Goal: Task Accomplishment & Management: Complete application form

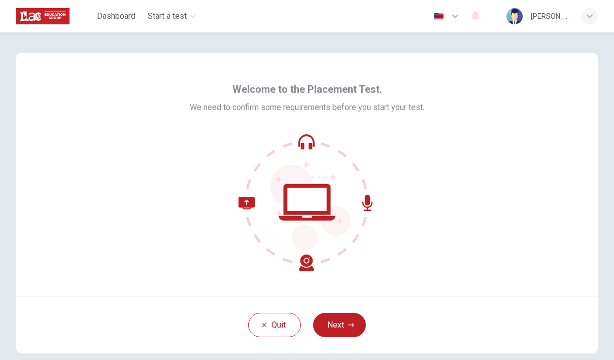
click at [350, 324] on icon "button" at bounding box center [351, 325] width 6 height 6
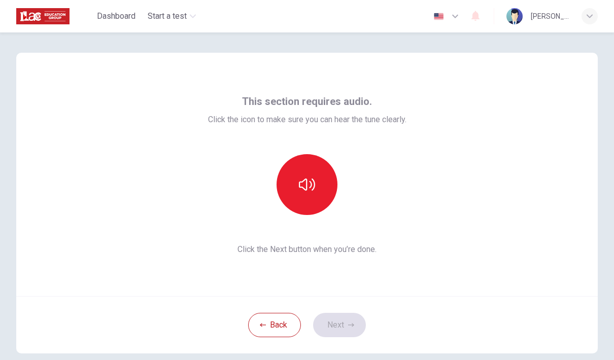
click at [316, 168] on button "button" at bounding box center [306, 184] width 61 height 61
click at [346, 335] on button "Next" at bounding box center [339, 325] width 53 height 24
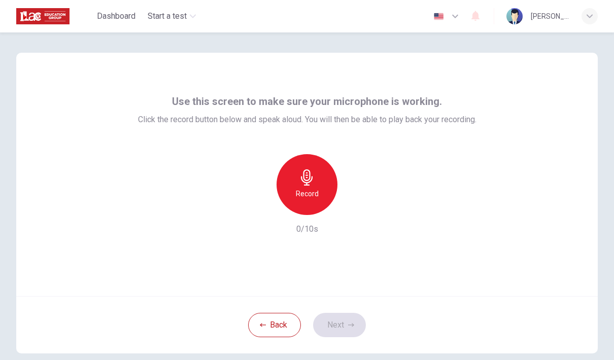
click at [316, 181] on div "Record" at bounding box center [306, 184] width 61 height 61
click at [357, 331] on button "Next" at bounding box center [339, 325] width 53 height 24
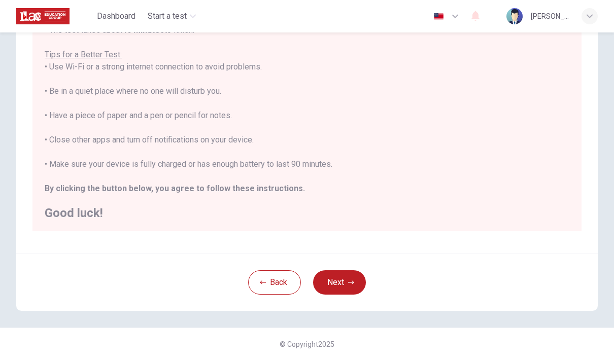
scroll to position [172, 0]
click at [354, 284] on icon "button" at bounding box center [351, 282] width 6 height 6
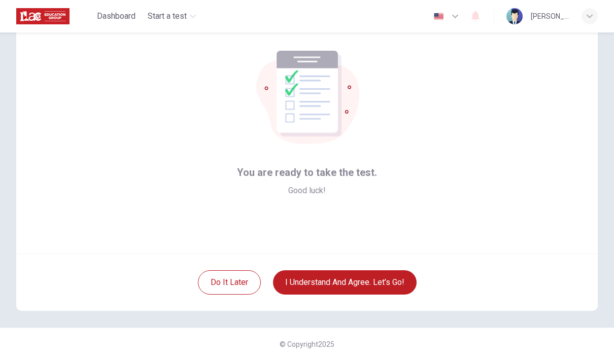
click at [389, 284] on button "I understand and agree. Let’s go!" at bounding box center [345, 282] width 144 height 24
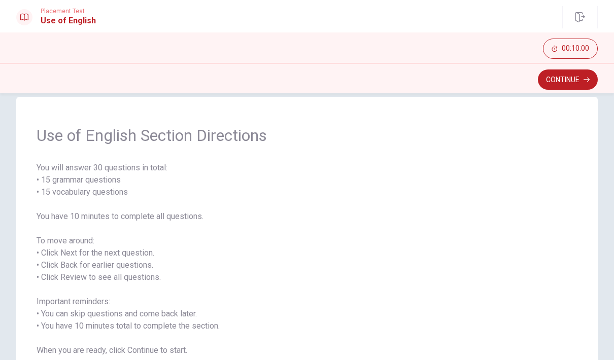
scroll to position [4, 0]
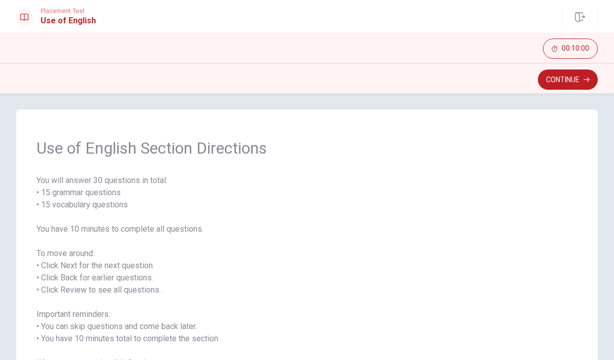
click at [582, 82] on button "Continue" at bounding box center [568, 79] width 60 height 20
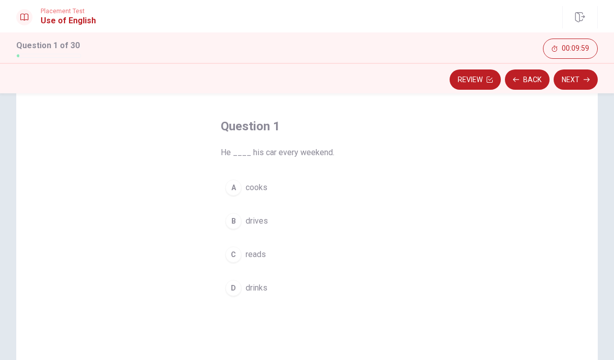
scroll to position [36, 0]
click at [233, 229] on div "B" at bounding box center [233, 223] width 16 height 16
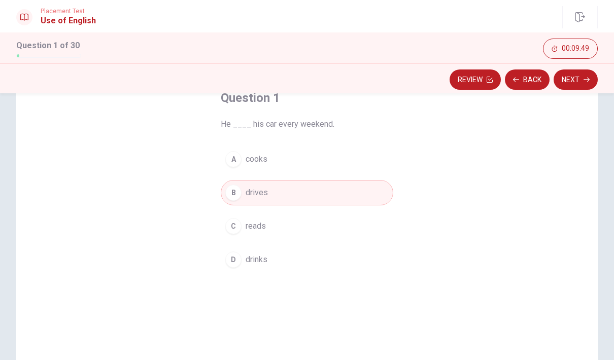
scroll to position [48, 0]
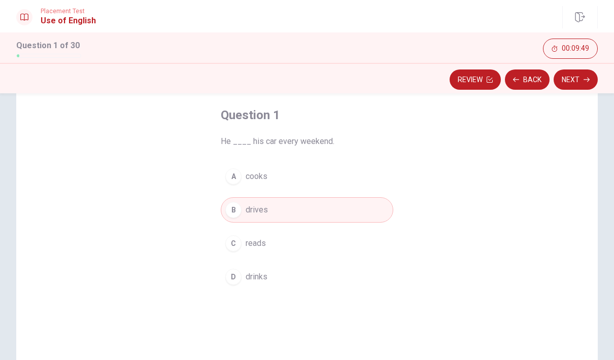
click at [582, 85] on button "Next" at bounding box center [575, 79] width 44 height 20
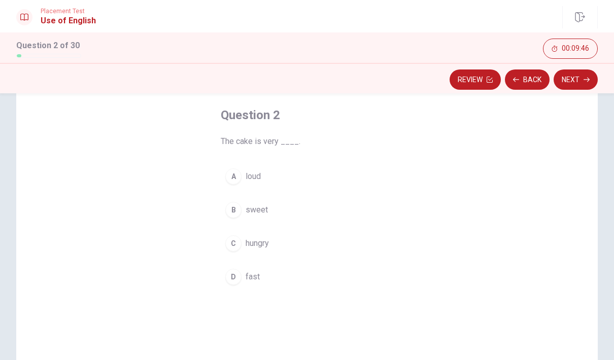
click at [241, 208] on div "B" at bounding box center [233, 210] width 16 height 16
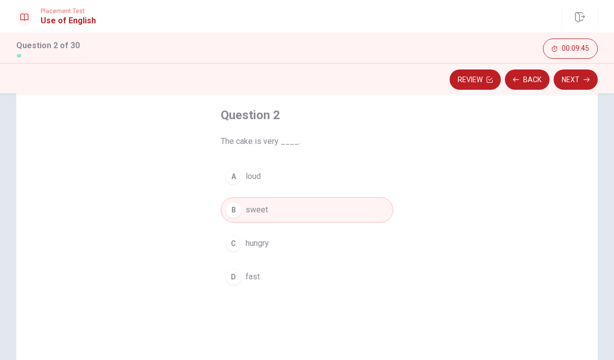
click at [574, 81] on button "Next" at bounding box center [575, 79] width 44 height 20
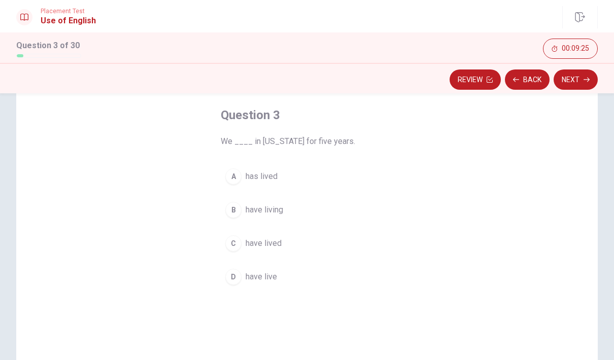
click at [237, 255] on button "C have lived" at bounding box center [307, 243] width 172 height 25
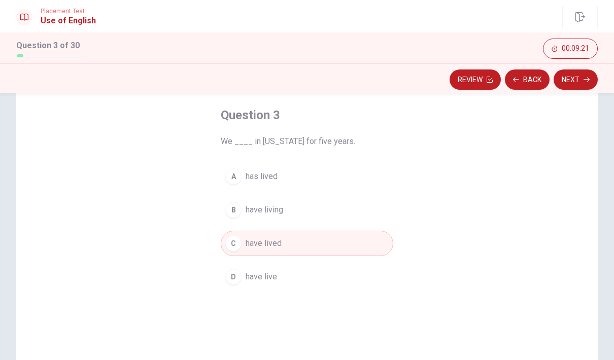
click at [583, 81] on icon "button" at bounding box center [586, 80] width 6 height 6
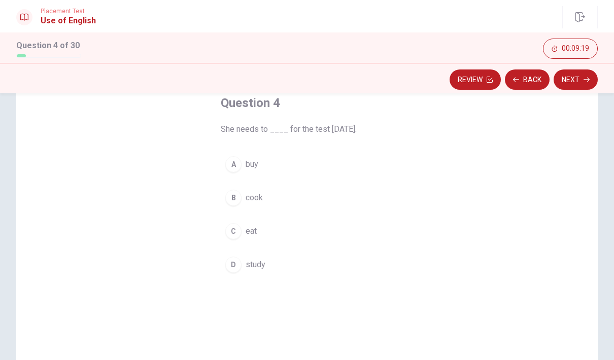
scroll to position [60, 0]
click at [243, 259] on button "D study" at bounding box center [307, 265] width 172 height 25
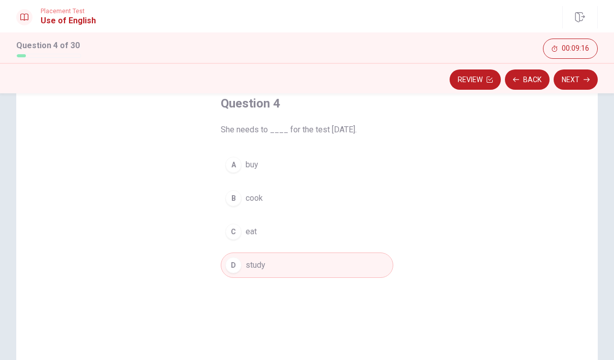
click at [591, 80] on button "Next" at bounding box center [575, 79] width 44 height 20
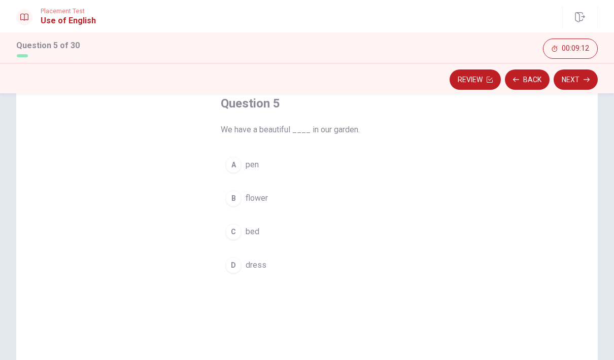
click at [222, 217] on div "A pen B flower C bed D dress" at bounding box center [307, 215] width 172 height 126
click at [233, 201] on div "B" at bounding box center [233, 198] width 16 height 16
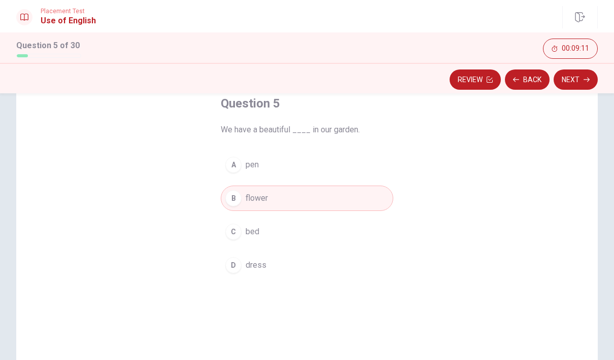
click at [578, 80] on button "Next" at bounding box center [575, 79] width 44 height 20
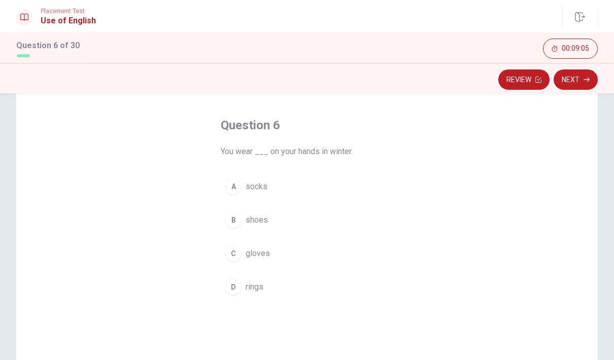
scroll to position [37, 0]
click at [233, 266] on button "C gloves" at bounding box center [307, 254] width 172 height 25
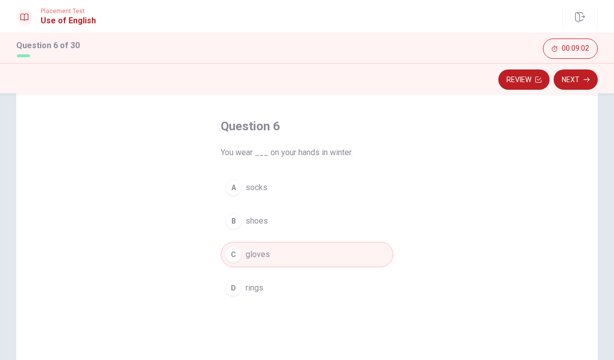
click at [585, 77] on icon "button" at bounding box center [586, 80] width 6 height 6
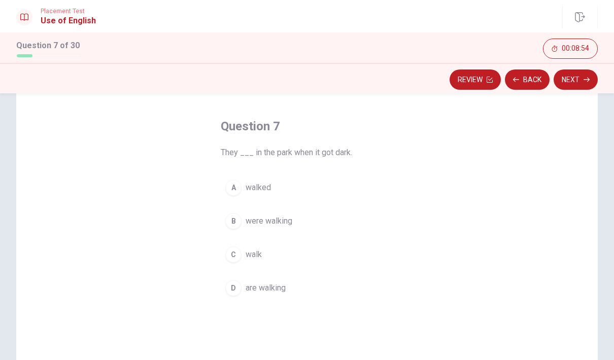
click at [261, 185] on span "walked" at bounding box center [257, 188] width 25 height 12
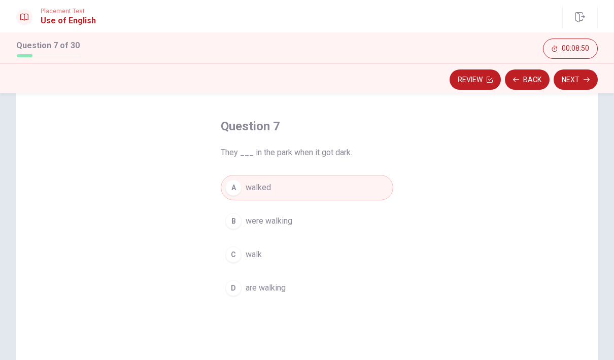
click at [301, 221] on button "B were walking" at bounding box center [307, 220] width 172 height 25
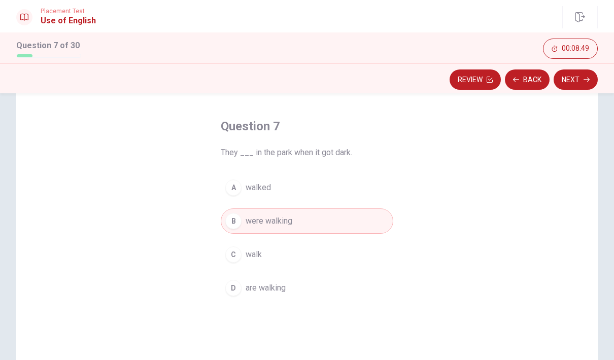
click at [581, 78] on button "Next" at bounding box center [575, 79] width 44 height 20
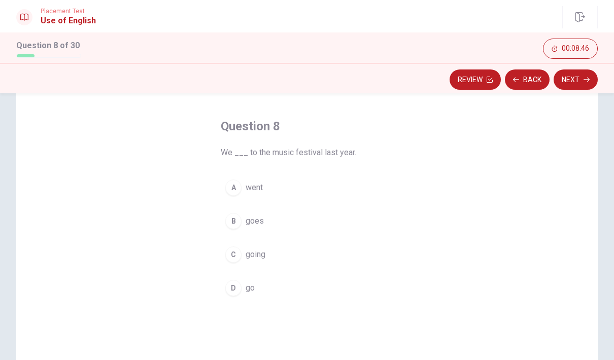
click at [259, 184] on span "went" at bounding box center [253, 188] width 17 height 12
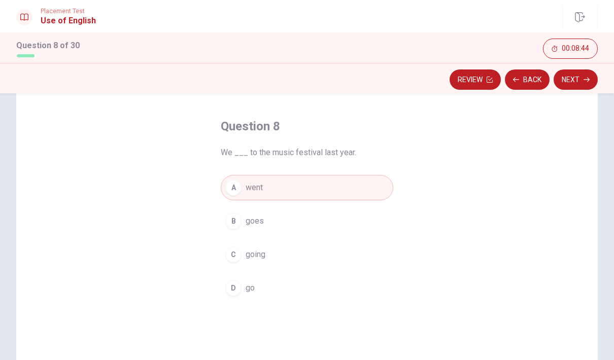
click at [586, 76] on button "Next" at bounding box center [575, 79] width 44 height 20
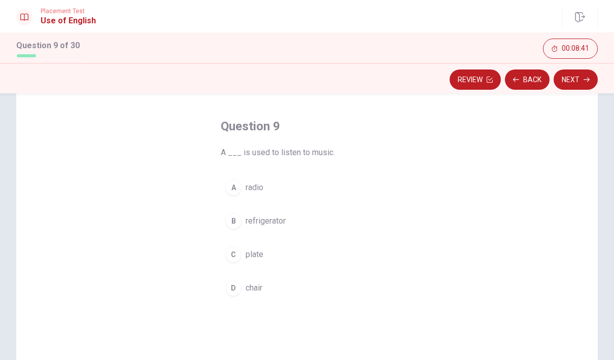
click at [257, 191] on span "radio" at bounding box center [254, 188] width 18 height 12
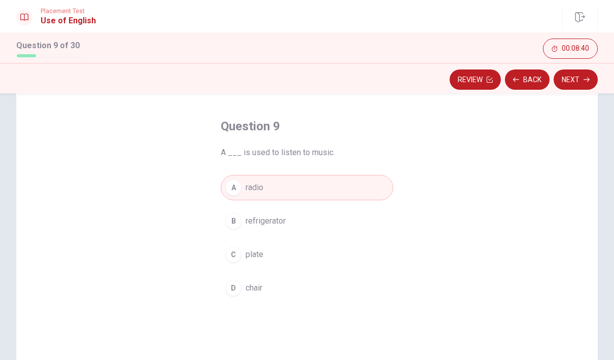
click at [593, 80] on button "Next" at bounding box center [575, 79] width 44 height 20
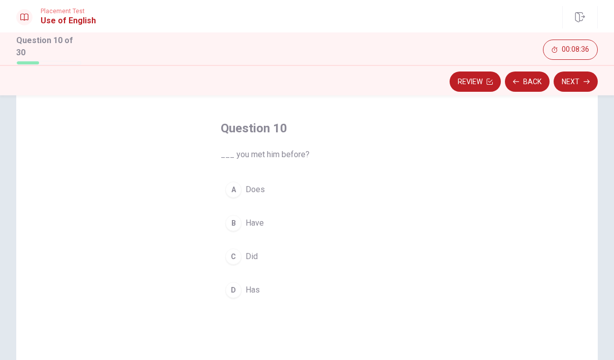
click at [245, 251] on span "Did" at bounding box center [251, 257] width 12 height 12
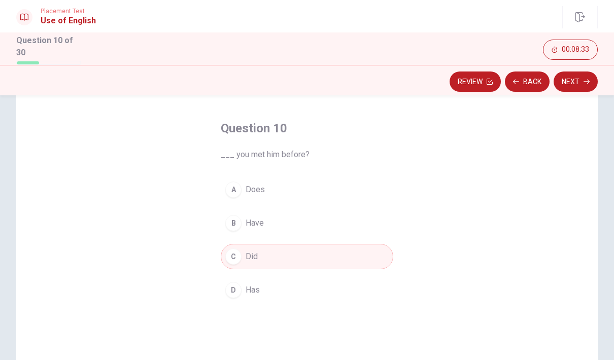
click at [579, 80] on button "Next" at bounding box center [575, 82] width 44 height 20
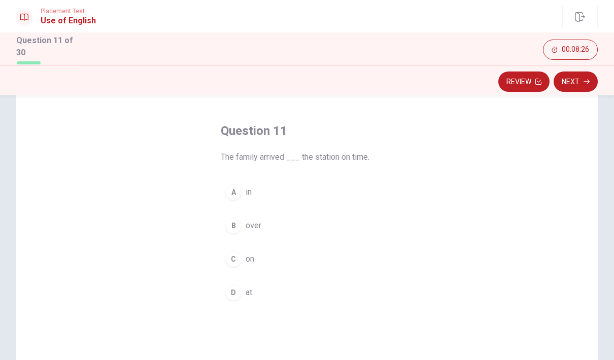
scroll to position [34, 0]
click at [240, 290] on div "D" at bounding box center [233, 293] width 16 height 16
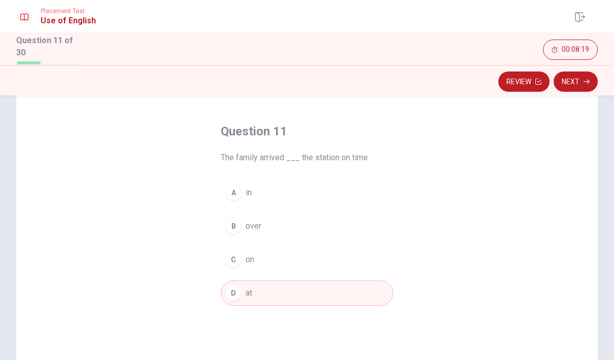
click at [587, 84] on button "Next" at bounding box center [575, 82] width 44 height 20
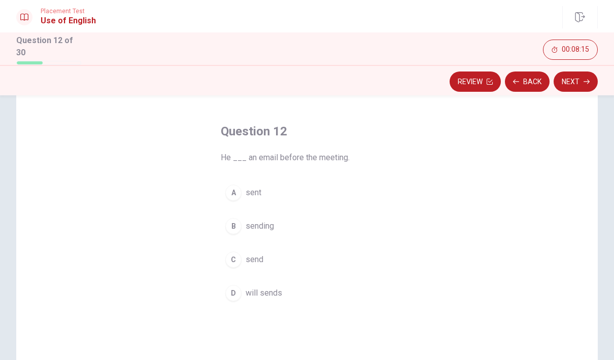
click at [233, 299] on button "D will sends" at bounding box center [307, 292] width 172 height 25
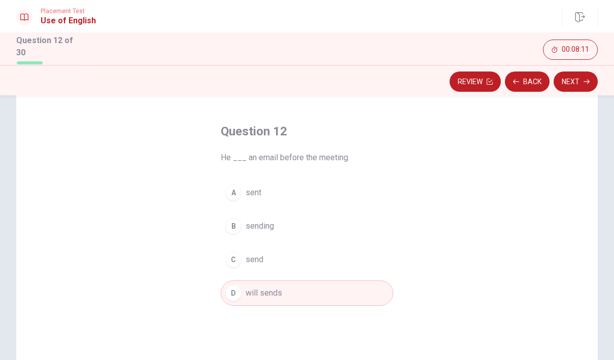
click at [583, 81] on icon "button" at bounding box center [586, 82] width 6 height 6
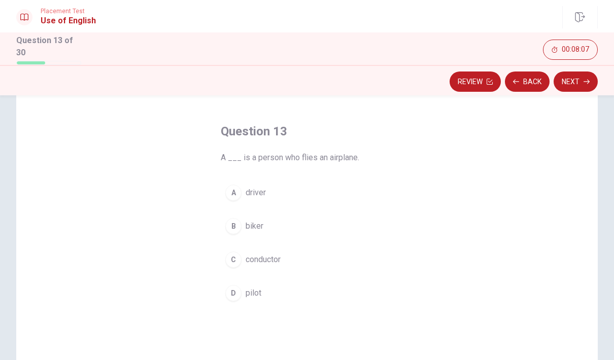
click at [242, 295] on button "D pilot" at bounding box center [307, 292] width 172 height 25
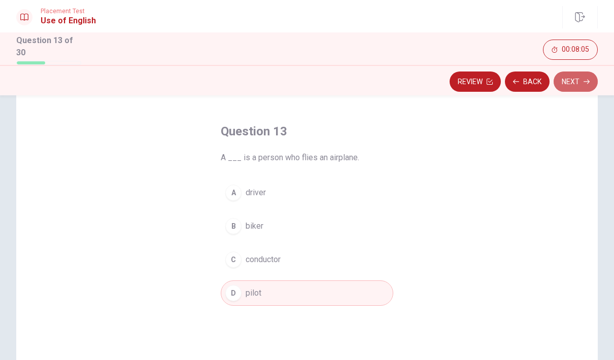
click at [588, 81] on icon "button" at bounding box center [586, 82] width 6 height 5
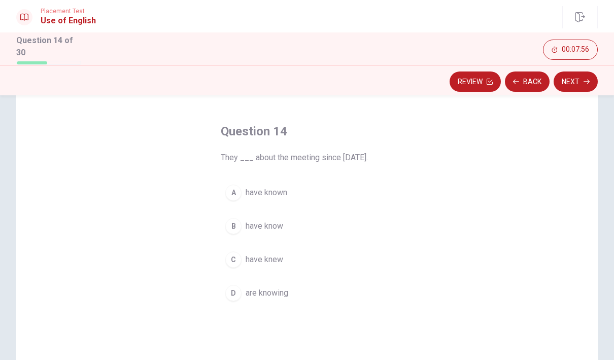
click at [245, 262] on span "have knew" at bounding box center [264, 260] width 38 height 12
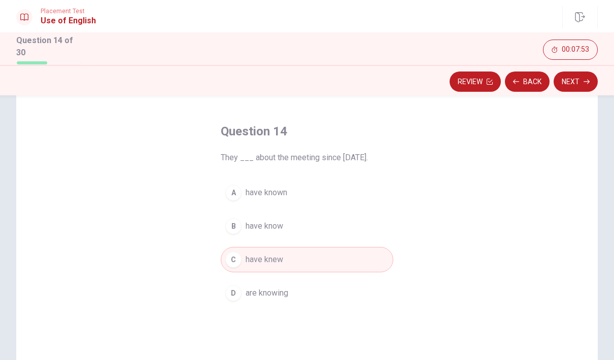
click at [592, 81] on button "Next" at bounding box center [575, 82] width 44 height 20
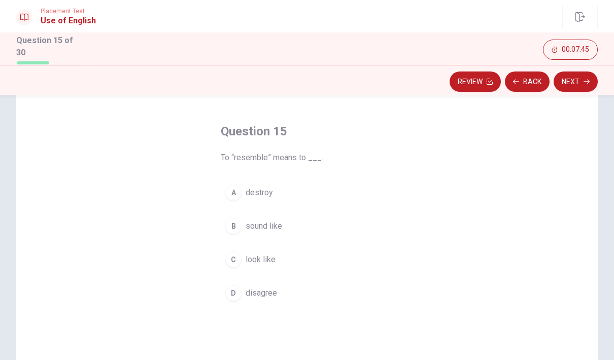
click at [257, 195] on span "destroy" at bounding box center [258, 193] width 27 height 12
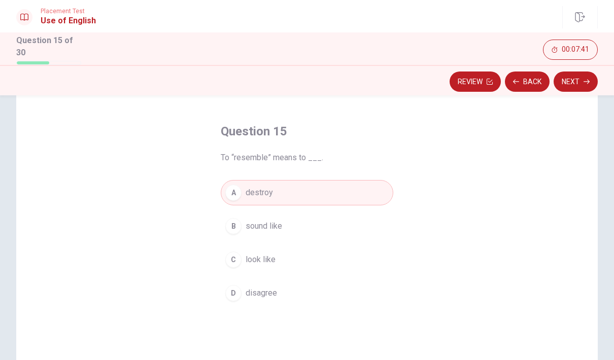
click at [591, 84] on button "Next" at bounding box center [575, 82] width 44 height 20
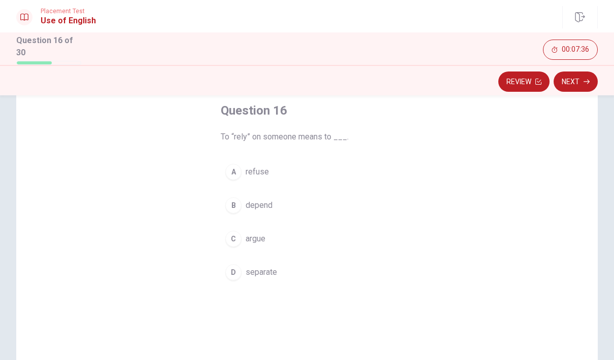
scroll to position [54, 0]
click at [237, 230] on button "C argue" at bounding box center [307, 239] width 172 height 25
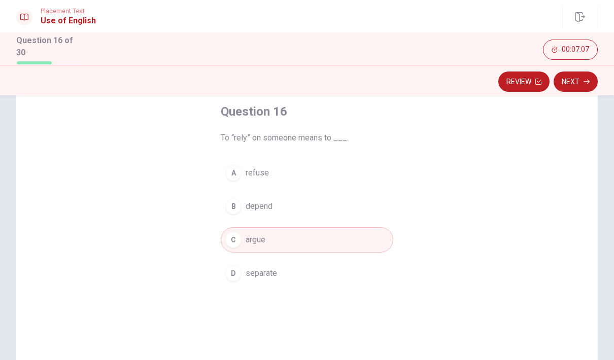
click at [581, 81] on button "Next" at bounding box center [575, 82] width 44 height 20
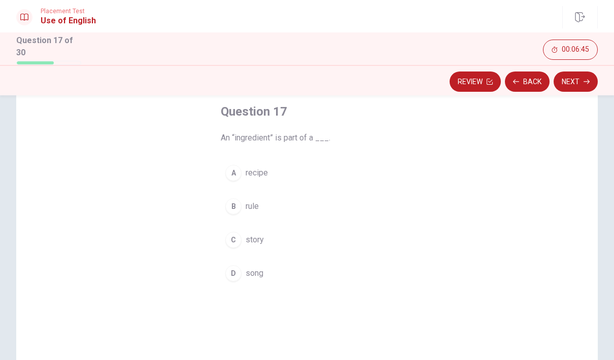
click at [253, 227] on button "C story" at bounding box center [307, 239] width 172 height 25
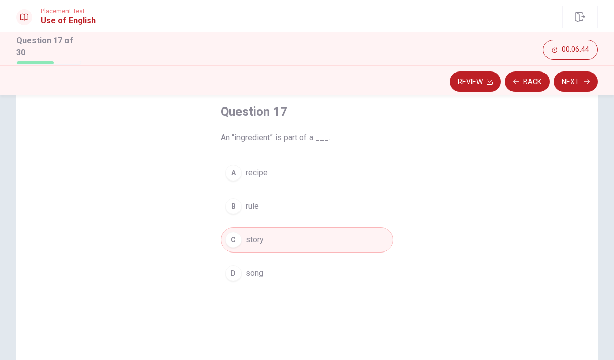
click at [581, 85] on button "Next" at bounding box center [575, 82] width 44 height 20
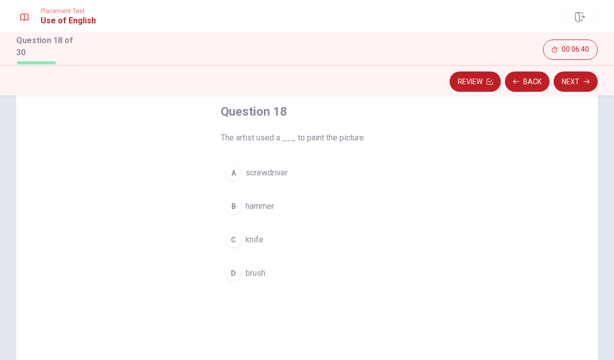
click at [239, 270] on div "D" at bounding box center [233, 273] width 16 height 16
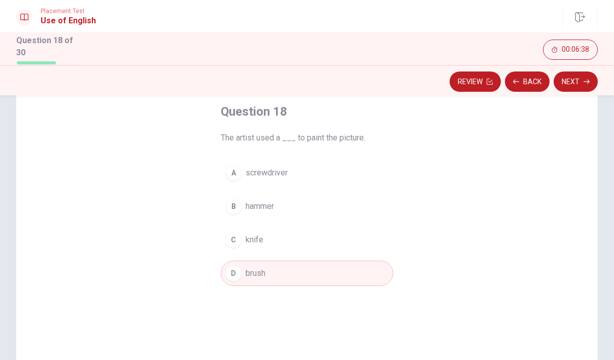
click at [585, 79] on icon "button" at bounding box center [586, 82] width 6 height 6
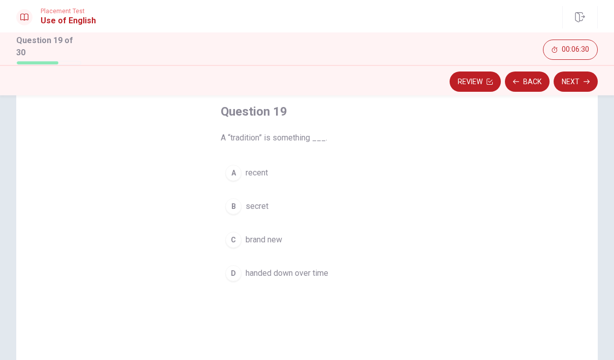
click at [280, 242] on span "brand new" at bounding box center [263, 240] width 37 height 12
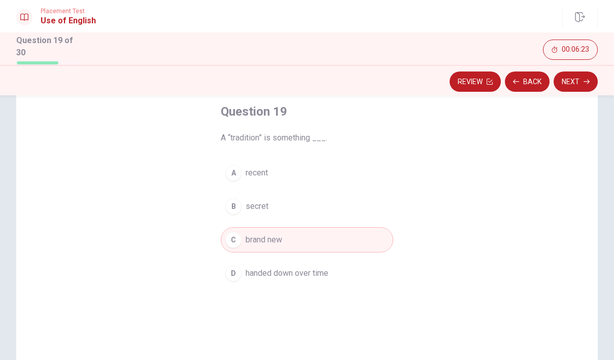
click at [586, 76] on button "Next" at bounding box center [575, 82] width 44 height 20
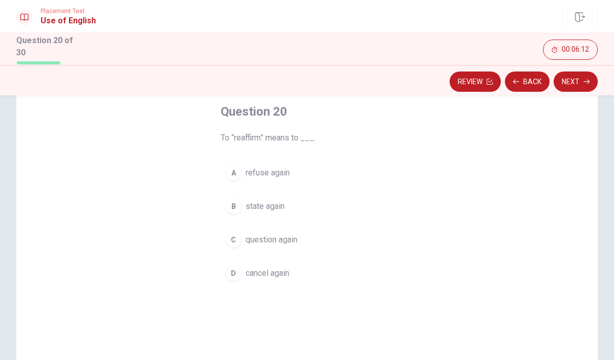
click at [279, 169] on span "refuse again" at bounding box center [267, 173] width 44 height 12
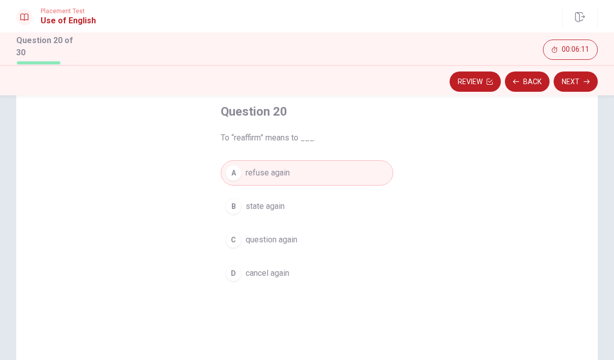
click at [581, 87] on button "Next" at bounding box center [575, 82] width 44 height 20
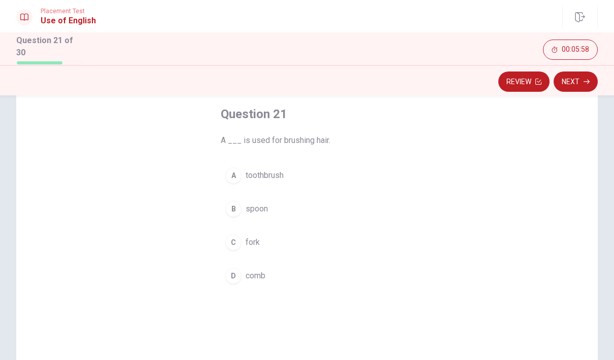
scroll to position [52, 0]
click at [265, 276] on span "comb" at bounding box center [255, 275] width 20 height 12
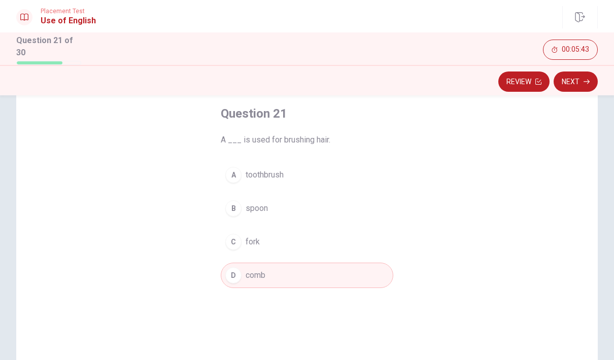
click at [582, 83] on button "Next" at bounding box center [575, 82] width 44 height 20
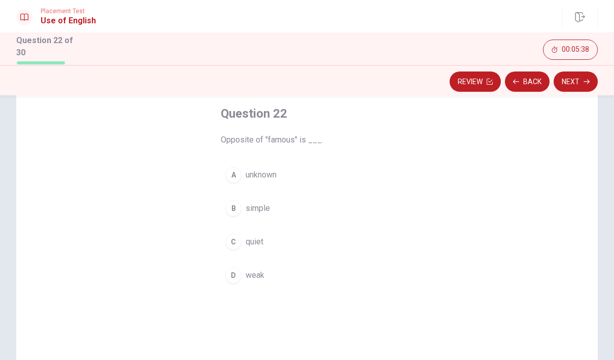
click at [280, 176] on button "A unknown" at bounding box center [307, 174] width 172 height 25
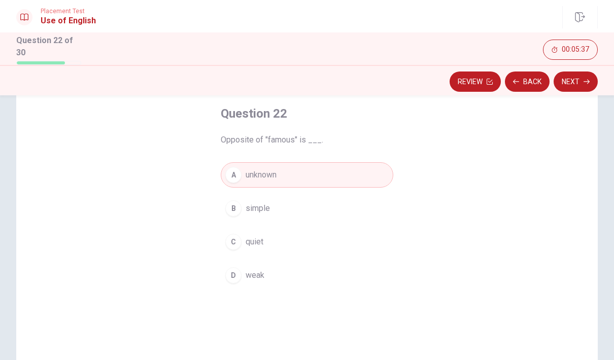
click at [578, 79] on button "Next" at bounding box center [575, 82] width 44 height 20
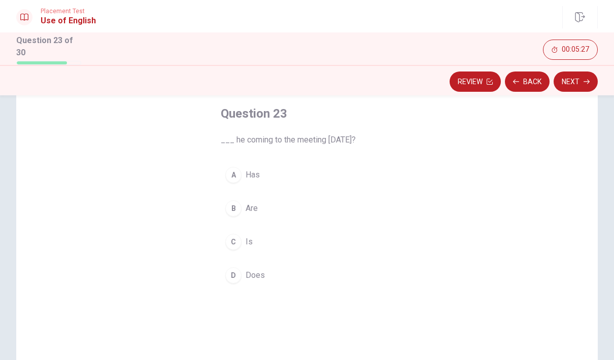
click at [244, 164] on button "A Has" at bounding box center [307, 174] width 172 height 25
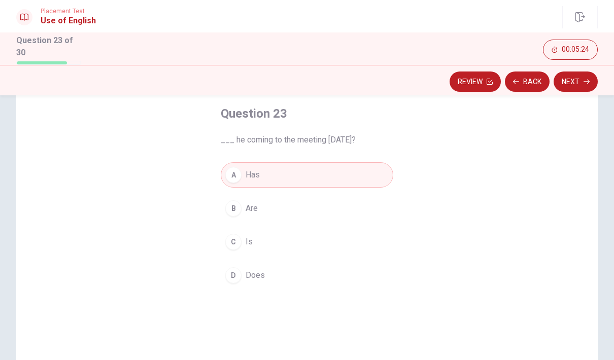
click at [582, 83] on button "Next" at bounding box center [575, 82] width 44 height 20
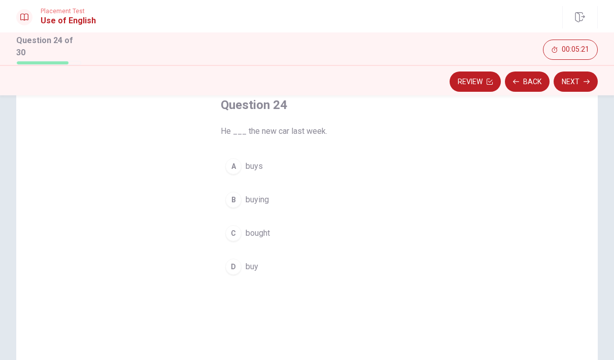
scroll to position [59, 0]
click at [268, 237] on span "bought" at bounding box center [257, 234] width 24 height 12
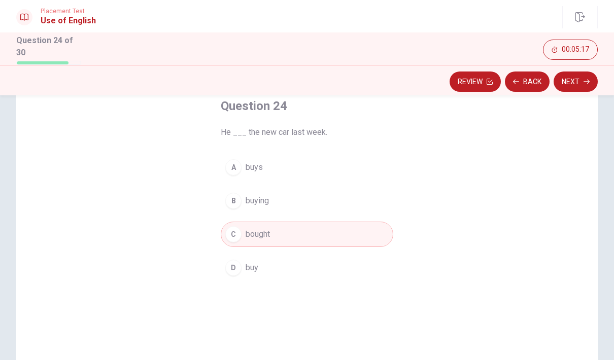
click at [583, 81] on icon "button" at bounding box center [586, 82] width 6 height 6
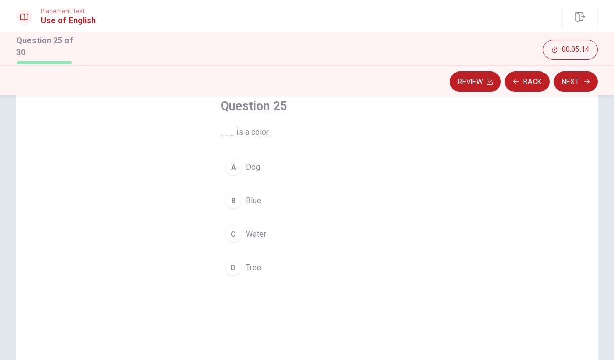
click at [259, 197] on span "Blue" at bounding box center [253, 201] width 16 height 12
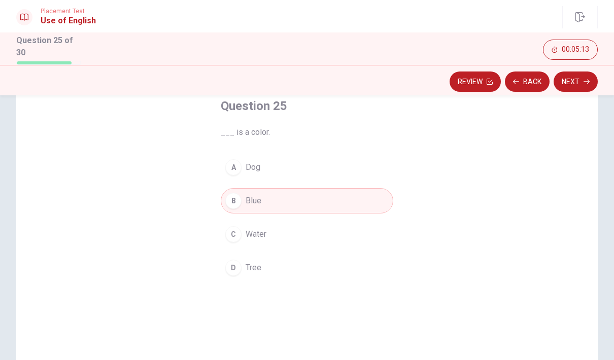
click at [580, 81] on button "Next" at bounding box center [575, 82] width 44 height 20
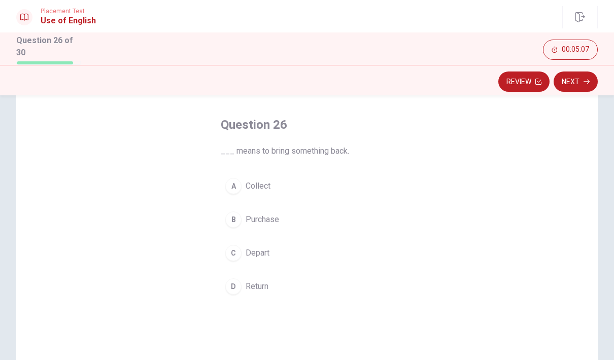
scroll to position [40, 0]
click at [266, 222] on span "Purchase" at bounding box center [261, 221] width 33 height 12
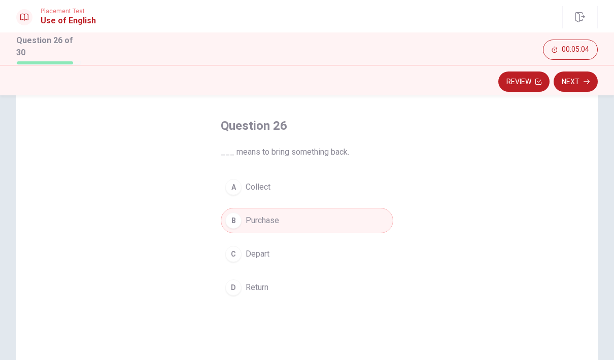
click at [581, 85] on button "Next" at bounding box center [575, 82] width 44 height 20
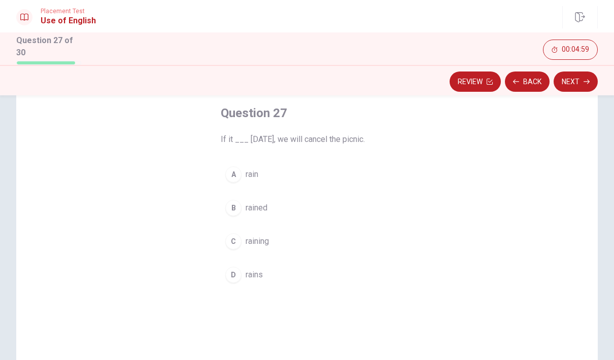
scroll to position [51, 0]
click at [250, 179] on span "rain" at bounding box center [251, 176] width 13 height 12
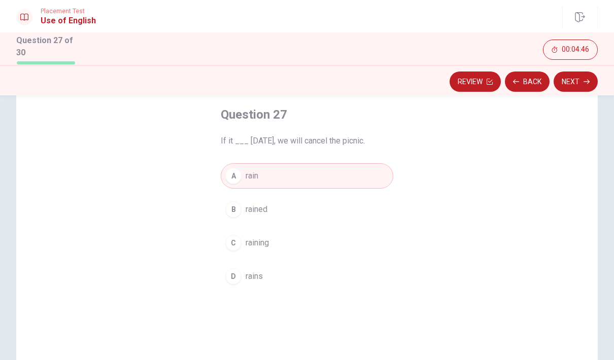
click at [302, 197] on button "B rained" at bounding box center [307, 209] width 172 height 25
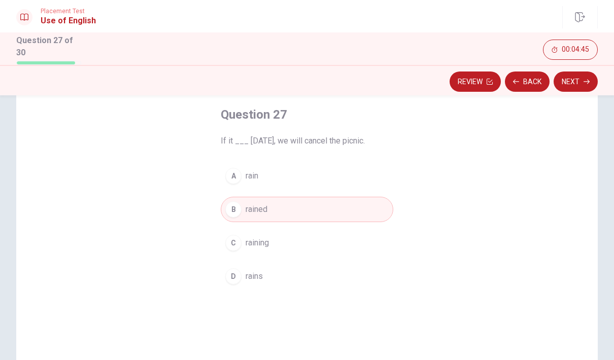
click at [363, 165] on button "A rain" at bounding box center [307, 175] width 172 height 25
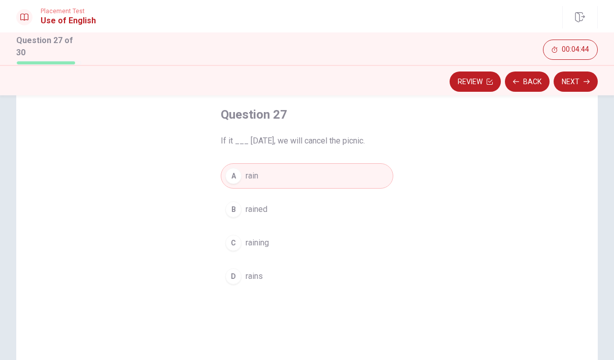
click at [588, 80] on icon "button" at bounding box center [586, 82] width 6 height 5
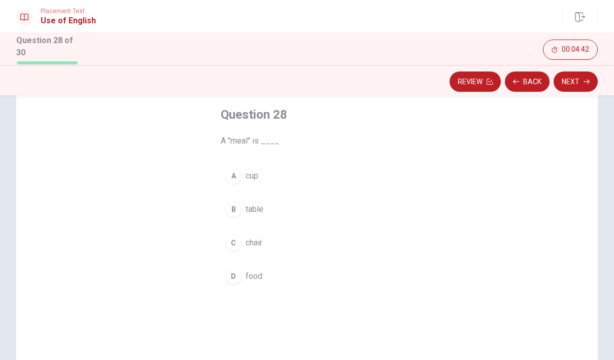
click at [231, 279] on div "D" at bounding box center [233, 276] width 16 height 16
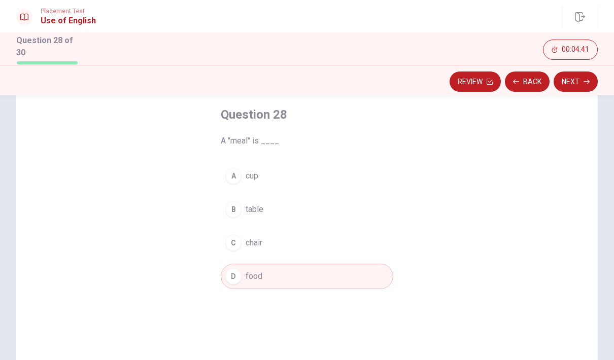
click at [579, 81] on button "Next" at bounding box center [575, 82] width 44 height 20
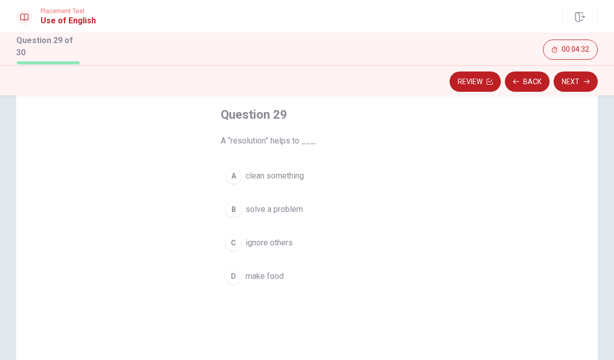
click at [293, 214] on button "B solve a problem" at bounding box center [307, 209] width 172 height 25
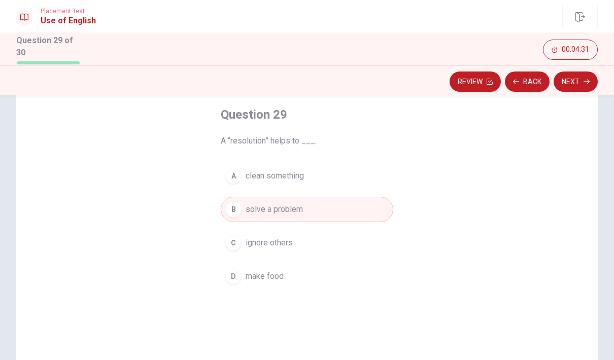
click at [594, 66] on div "Review Back Next" at bounding box center [307, 80] width 614 height 30
click at [585, 81] on icon "button" at bounding box center [586, 82] width 6 height 6
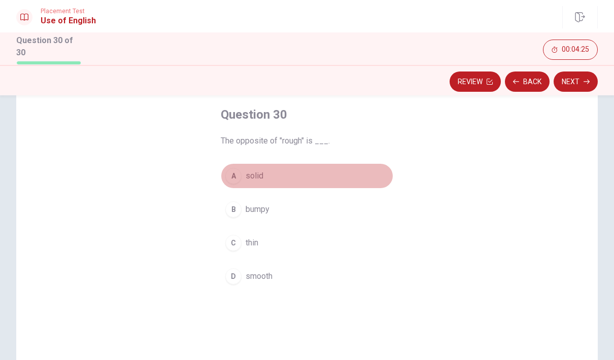
click at [257, 167] on button "A solid" at bounding box center [307, 175] width 172 height 25
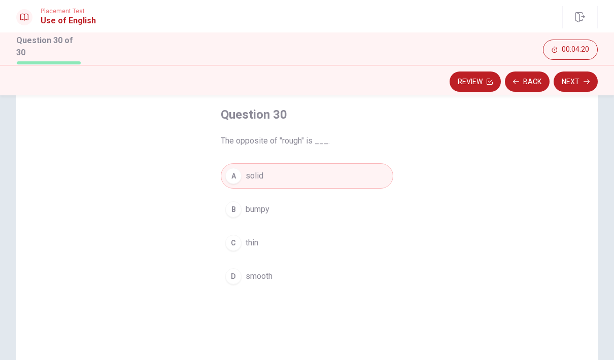
click at [584, 79] on icon "button" at bounding box center [586, 82] width 6 height 6
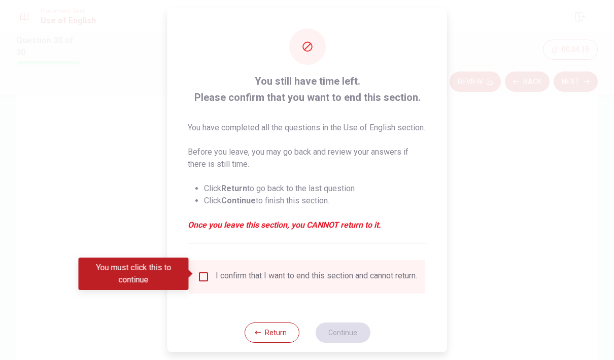
click at [203, 278] on input "You must click this to continue" at bounding box center [203, 277] width 12 height 12
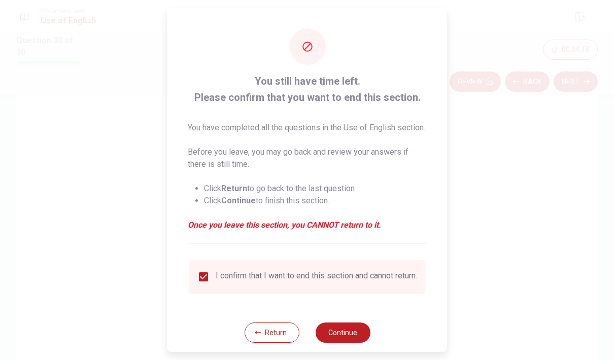
click at [350, 342] on button "Continue" at bounding box center [342, 333] width 55 height 20
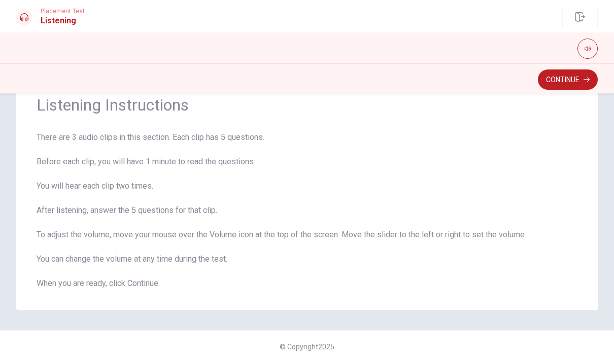
scroll to position [21, 0]
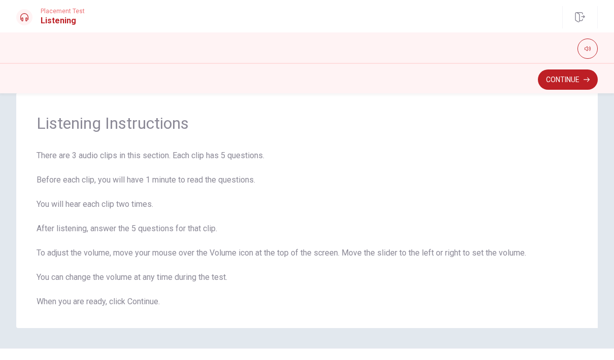
click at [567, 85] on button "Continue" at bounding box center [568, 79] width 60 height 20
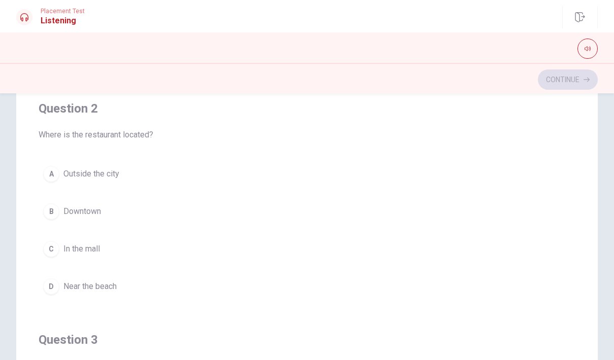
scroll to position [227, 0]
click at [103, 216] on button "B Downtown" at bounding box center [307, 211] width 537 height 25
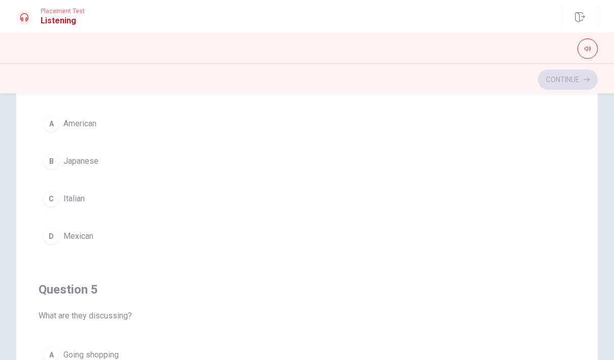
scroll to position [740, 0]
click at [85, 201] on span "Italian" at bounding box center [73, 199] width 21 height 12
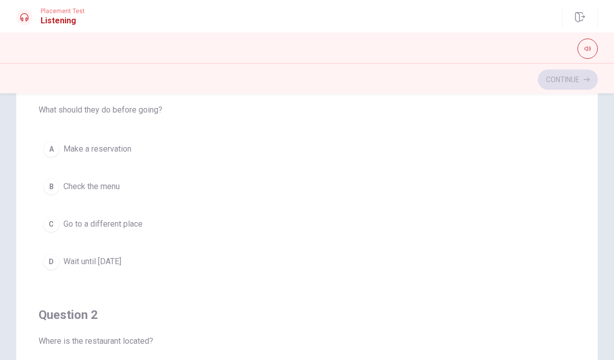
scroll to position [21, 0]
click at [77, 157] on button "A Make a reservation" at bounding box center [307, 149] width 537 height 25
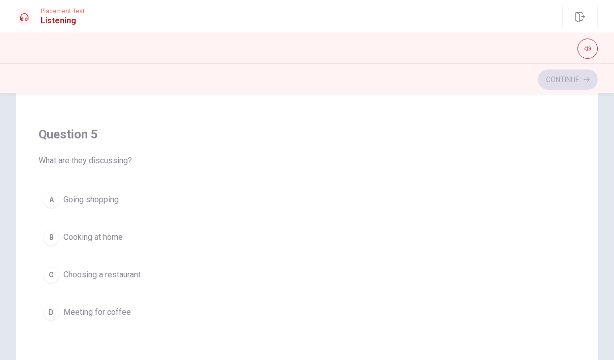
scroll to position [167, 0]
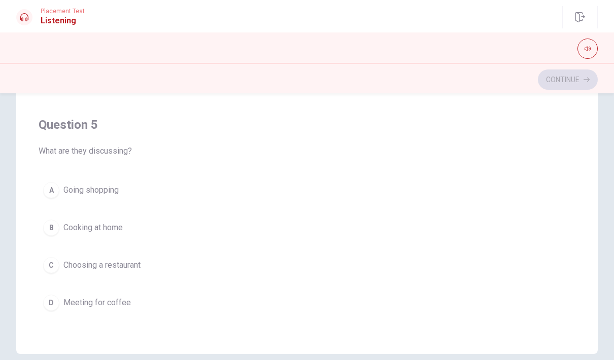
click at [54, 266] on div "C" at bounding box center [51, 265] width 16 height 16
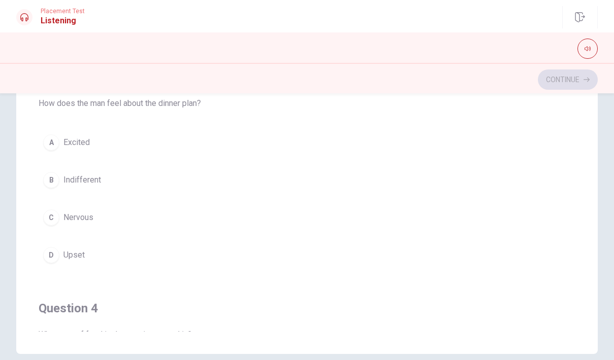
scroll to position [373, 0]
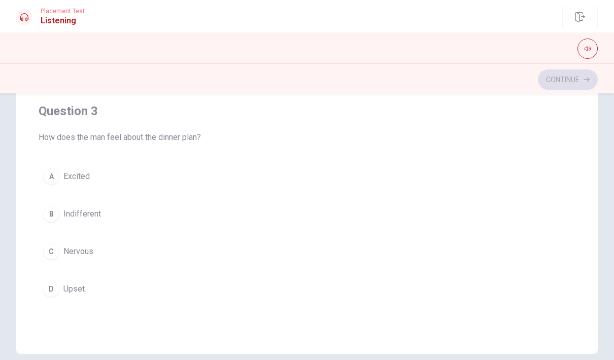
click at [91, 215] on span "Indifferent" at bounding box center [82, 214] width 38 height 12
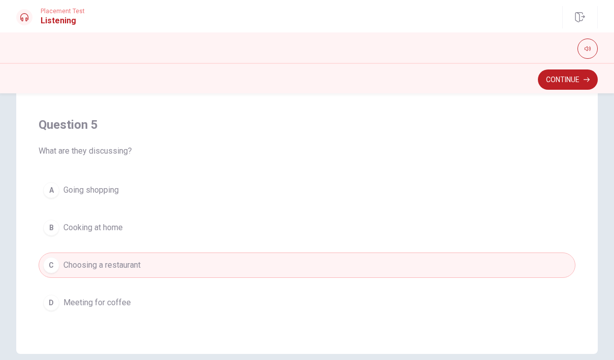
scroll to position [822, 0]
click at [560, 83] on button "Continue" at bounding box center [568, 79] width 60 height 20
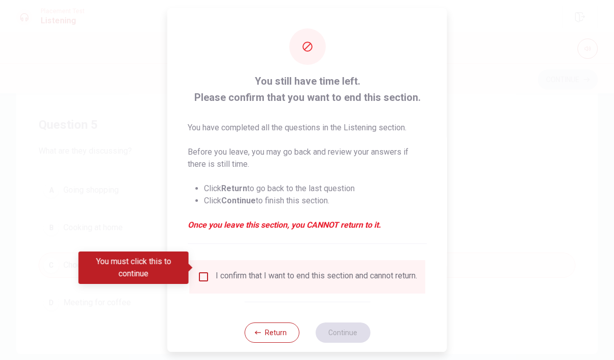
click at [197, 271] on input "You must click this to continue" at bounding box center [203, 277] width 12 height 12
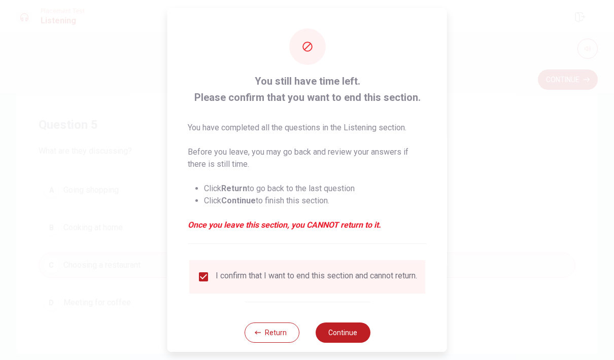
click at [350, 334] on button "Continue" at bounding box center [342, 333] width 55 height 20
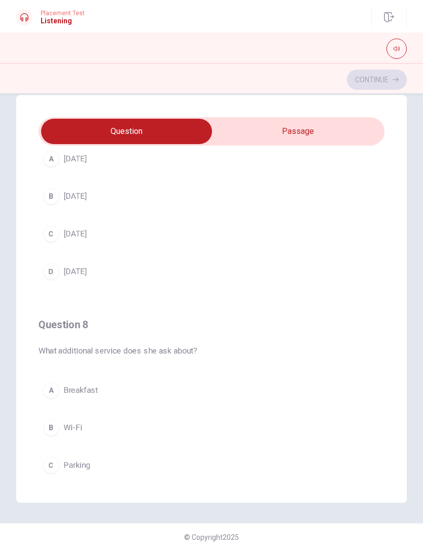
scroll to position [356, 0]
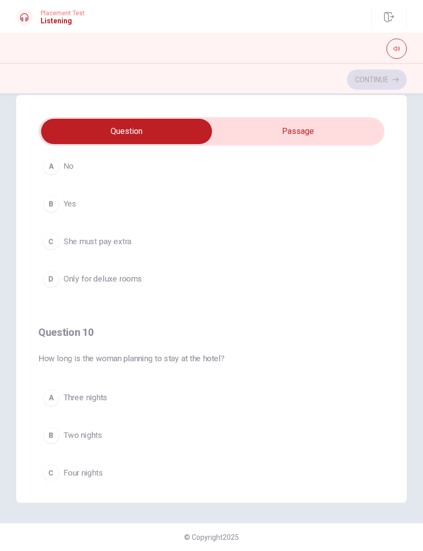
type input "19"
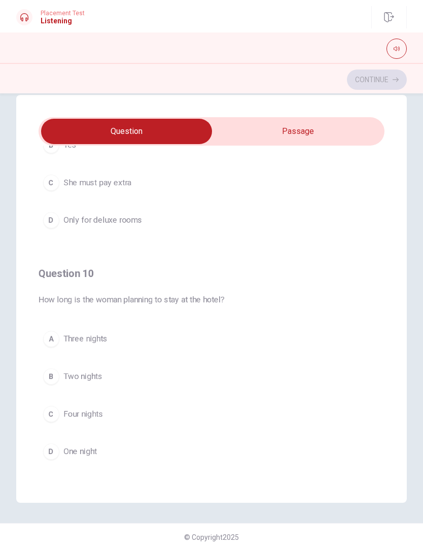
click at [279, 133] on input "checkbox" at bounding box center [126, 131] width 519 height 25
checkbox input "true"
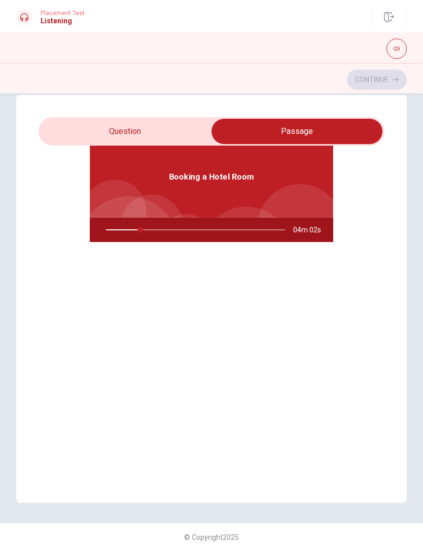
scroll to position [57, 0]
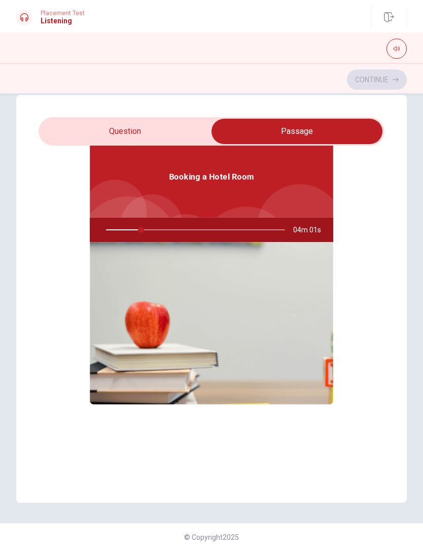
type input "20"
click at [86, 127] on input "checkbox" at bounding box center [297, 131] width 519 height 25
checkbox input "false"
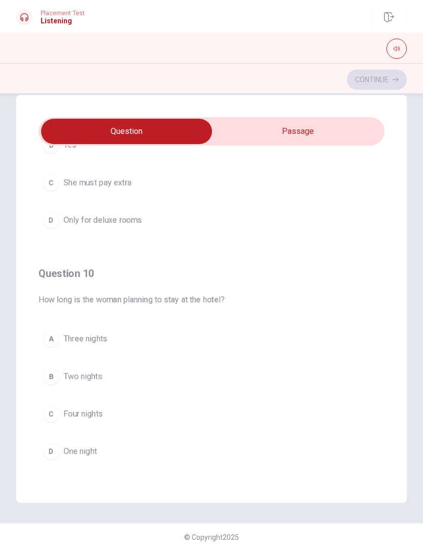
scroll to position [822, 0]
click at [98, 360] on button "B Two nights" at bounding box center [212, 376] width 346 height 25
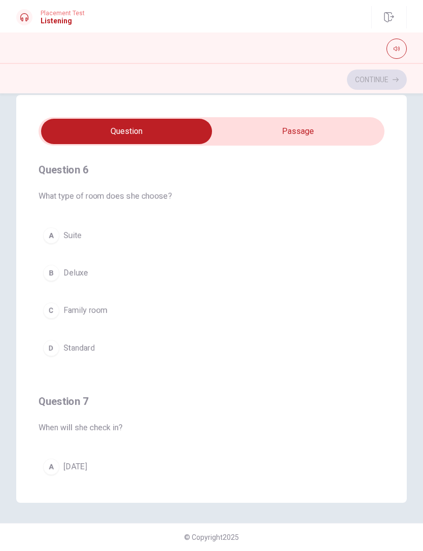
scroll to position [0, 0]
click at [79, 343] on span "Standard" at bounding box center [78, 348] width 31 height 12
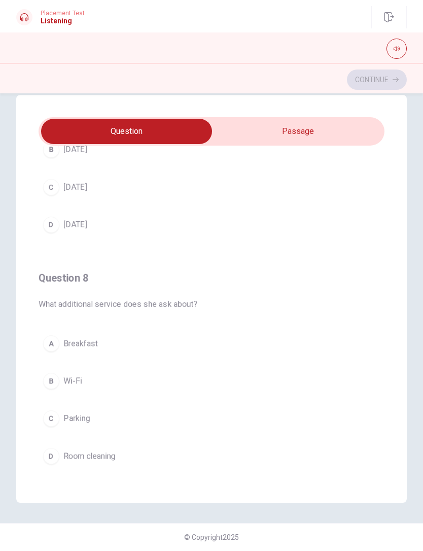
scroll to position [362, 0]
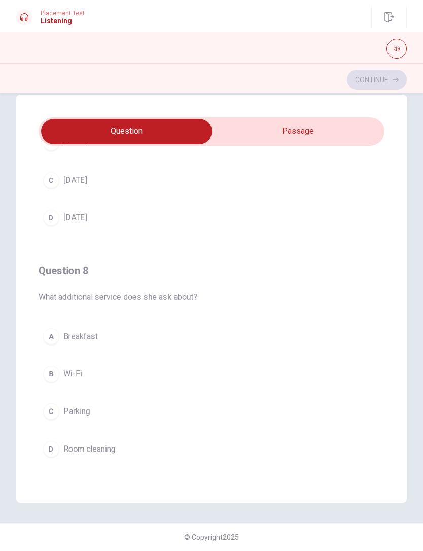
click at [92, 331] on span "Breakfast" at bounding box center [80, 336] width 34 height 12
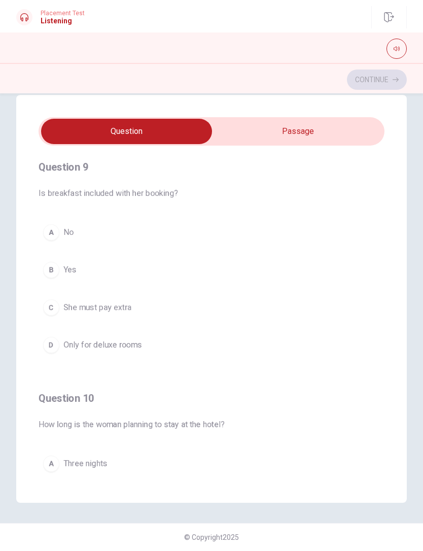
scroll to position [690, 0]
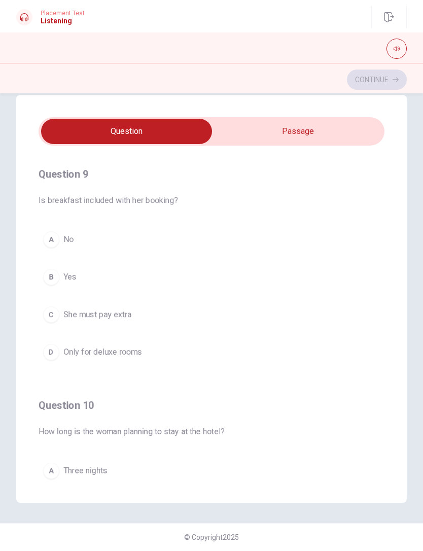
click at [56, 289] on button "B Yes" at bounding box center [212, 276] width 346 height 25
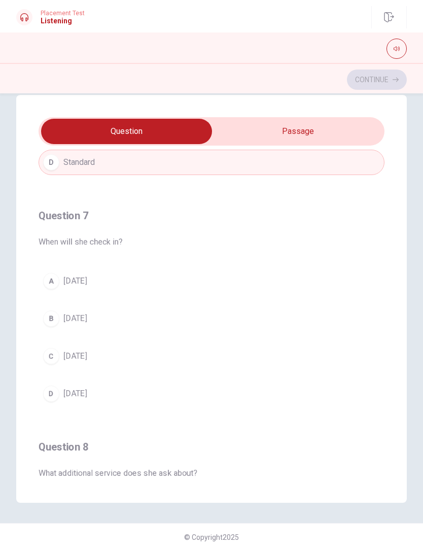
scroll to position [185, 0]
click at [77, 360] on span "[DATE]" at bounding box center [74, 395] width 23 height 12
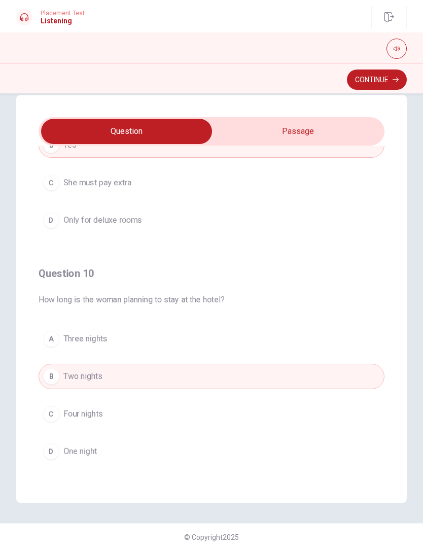
scroll to position [822, 0]
click at [394, 86] on button "Continue" at bounding box center [377, 79] width 60 height 20
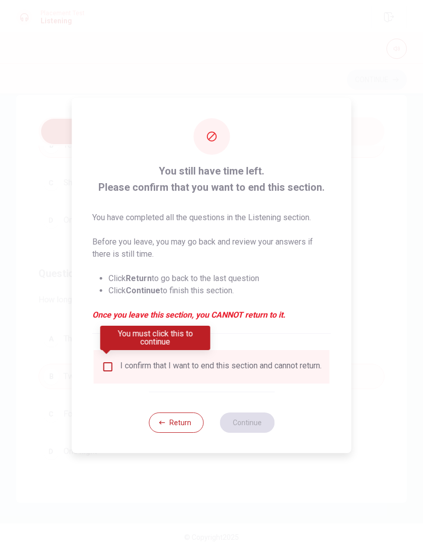
click at [107, 360] on input "You must click this to continue" at bounding box center [108, 367] width 12 height 12
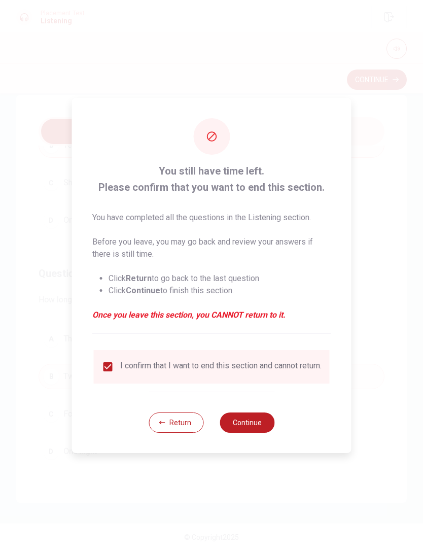
click at [255, 360] on button "Continue" at bounding box center [247, 422] width 55 height 20
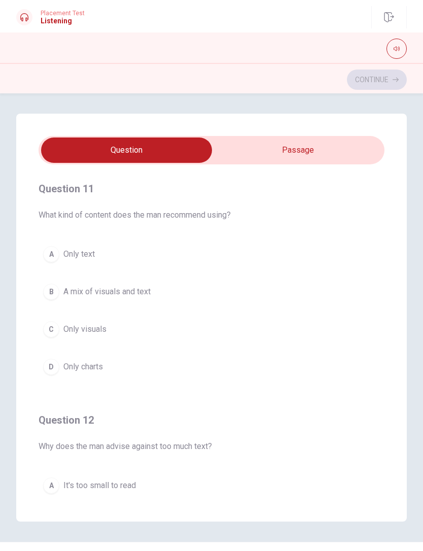
scroll to position [0, 0]
click at [137, 293] on span "A mix of visuals and text" at bounding box center [106, 292] width 87 height 12
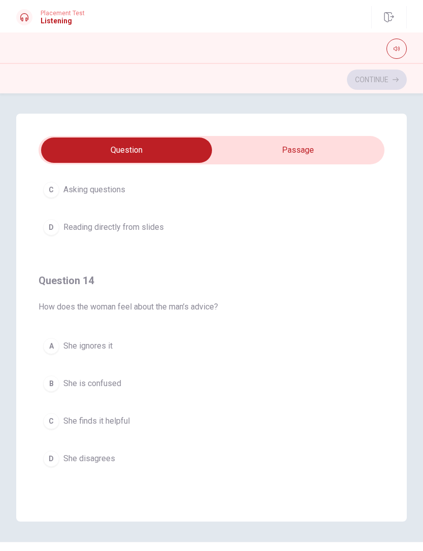
scroll to position [624, 0]
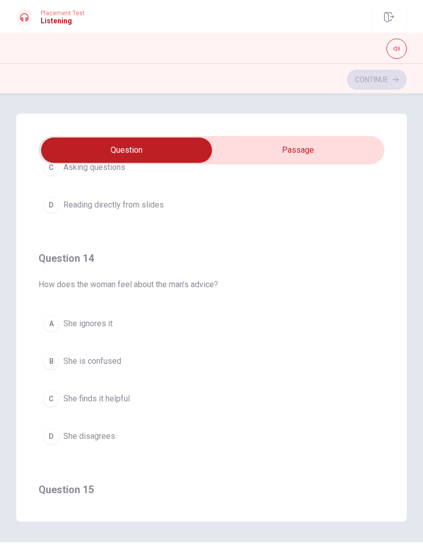
click at [129, 360] on button "C She finds it helpful" at bounding box center [212, 398] width 346 height 25
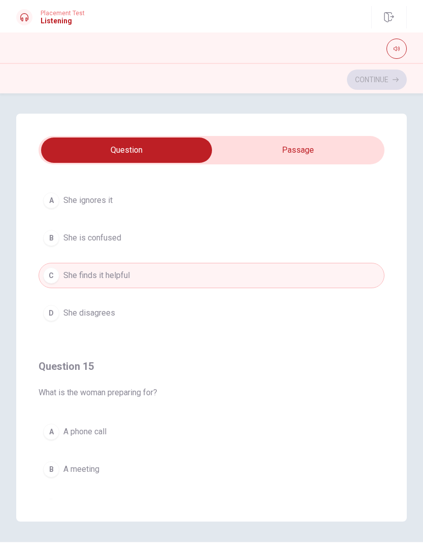
scroll to position [788, 0]
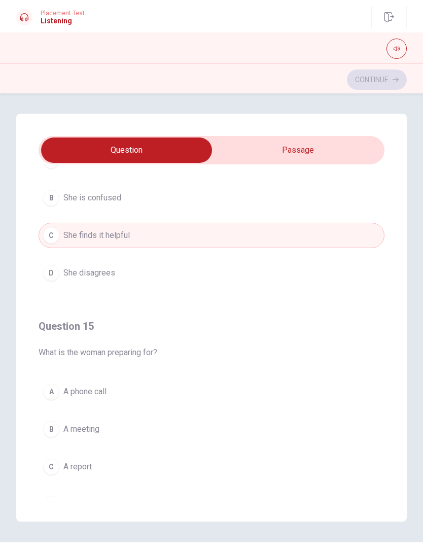
click at [61, 360] on button "B A meeting" at bounding box center [212, 428] width 346 height 25
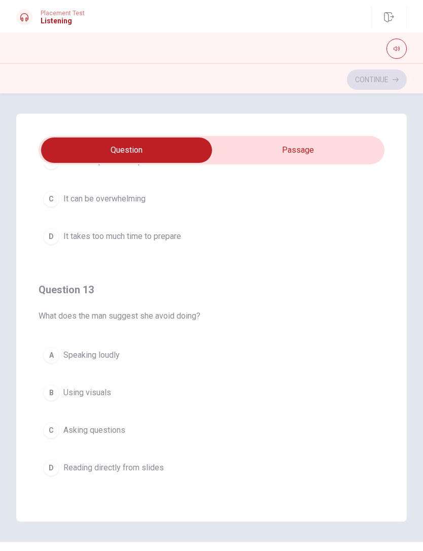
scroll to position [362, 0]
click at [153, 360] on span "Reading directly from slides" at bounding box center [113, 467] width 100 height 12
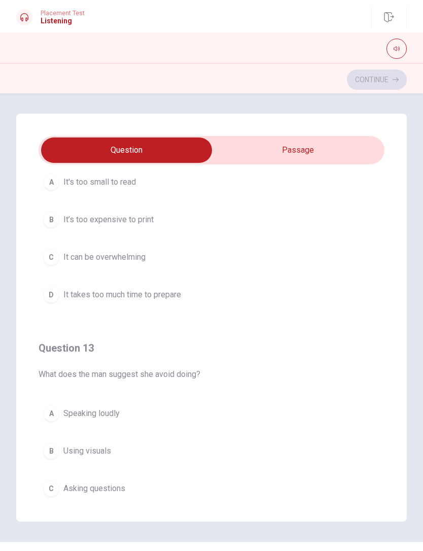
scroll to position [230, 0]
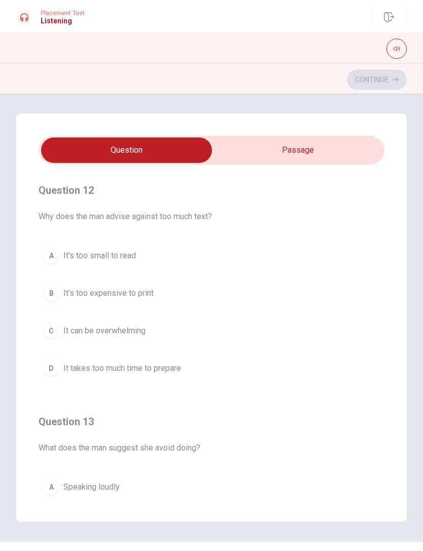
click at [72, 321] on button "C It can be overwhelming" at bounding box center [212, 330] width 346 height 25
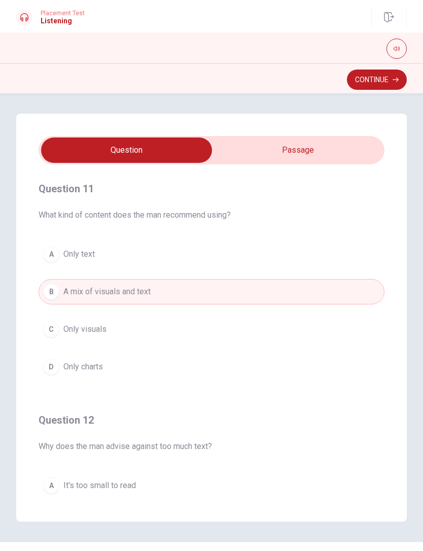
scroll to position [0, 0]
click at [393, 85] on button "Continue" at bounding box center [377, 79] width 60 height 20
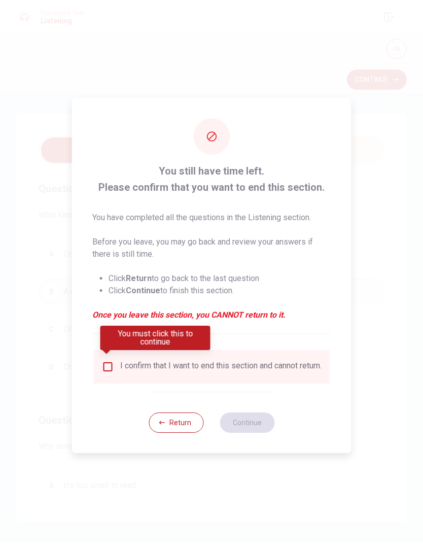
click at [103, 360] on div "I confirm that I want to end this section and cannot return." at bounding box center [212, 367] width 220 height 12
click at [103, 360] on input "You must click this to continue" at bounding box center [108, 367] width 12 height 12
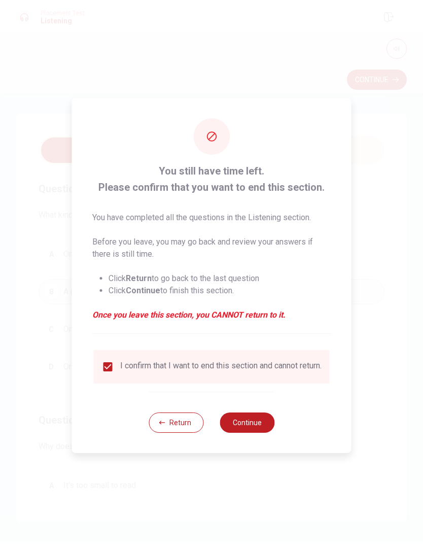
click at [256, 360] on button "Continue" at bounding box center [247, 422] width 55 height 20
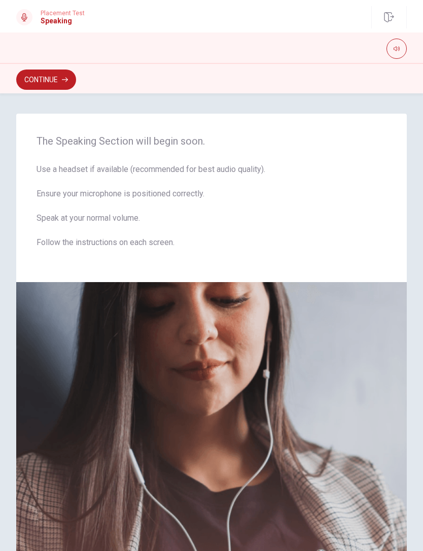
click at [40, 77] on button "Continue" at bounding box center [46, 79] width 60 height 20
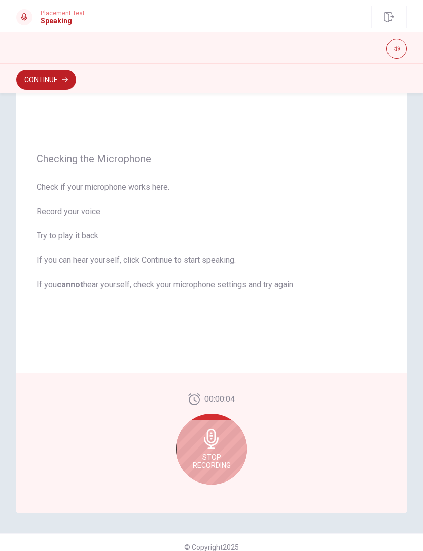
scroll to position [36, 0]
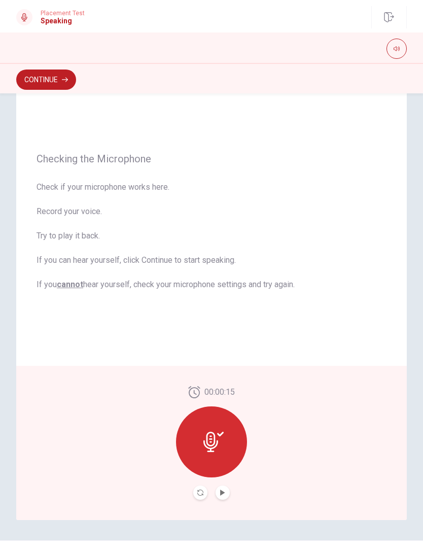
click at [222, 360] on icon "Play Audio" at bounding box center [222, 492] width 5 height 6
click at [197, 360] on button "Record Again" at bounding box center [200, 492] width 14 height 14
click at [234, 360] on div "00:00:15" at bounding box center [211, 443] width 71 height 114
click at [225, 360] on icon "Play Audio" at bounding box center [223, 492] width 6 height 6
click at [36, 78] on button "Continue" at bounding box center [46, 79] width 60 height 20
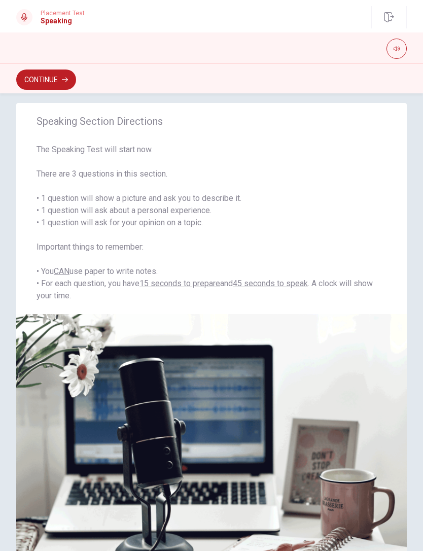
scroll to position [9, 0]
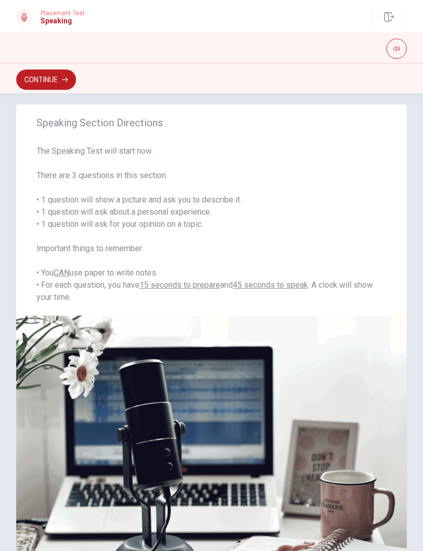
click at [37, 86] on button "Continue" at bounding box center [46, 79] width 60 height 20
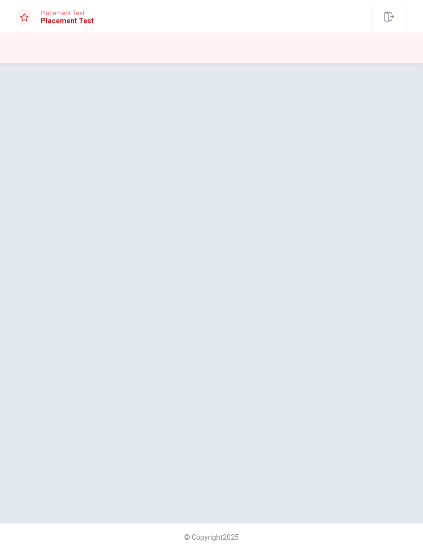
scroll to position [0, 0]
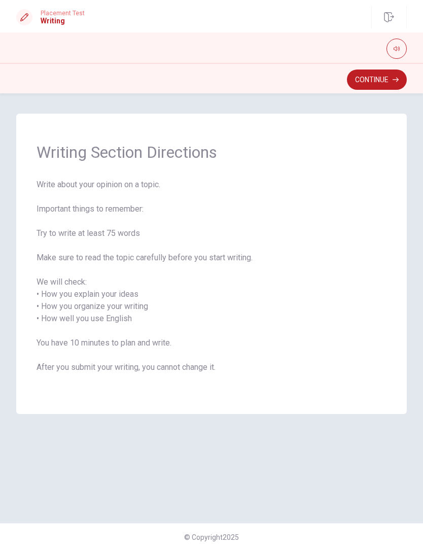
click at [384, 81] on button "Continue" at bounding box center [377, 79] width 60 height 20
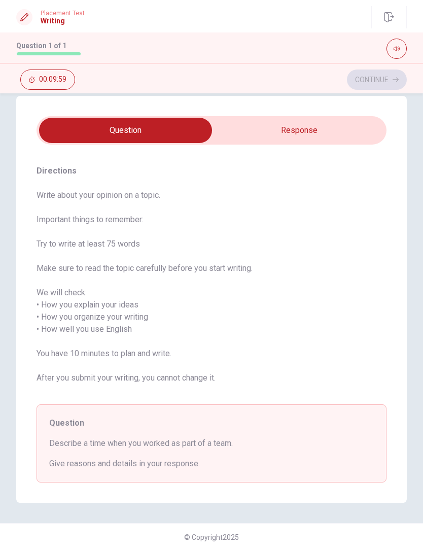
scroll to position [18, 0]
click at [265, 126] on input "checkbox" at bounding box center [125, 130] width 525 height 25
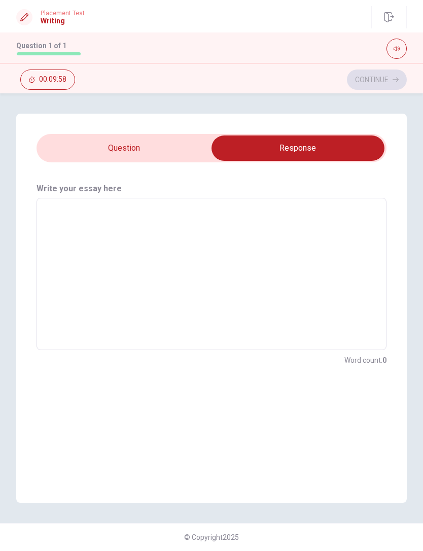
scroll to position [0, 0]
click at [112, 146] on input "checkbox" at bounding box center [298, 147] width 525 height 25
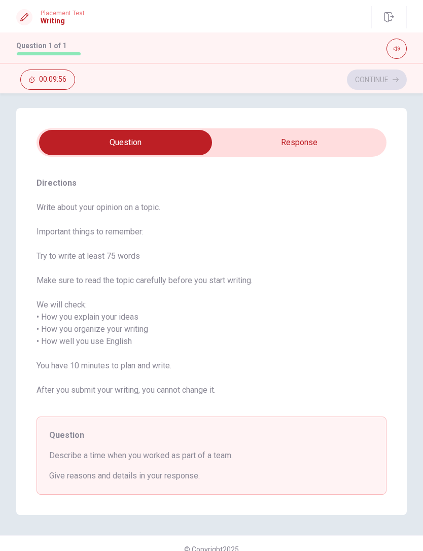
scroll to position [9, 0]
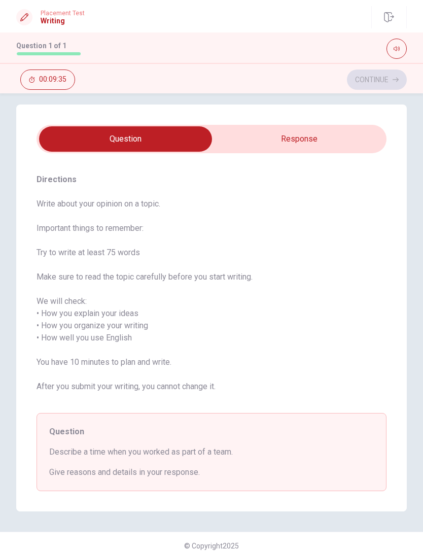
click at [327, 137] on input "checkbox" at bounding box center [125, 138] width 525 height 25
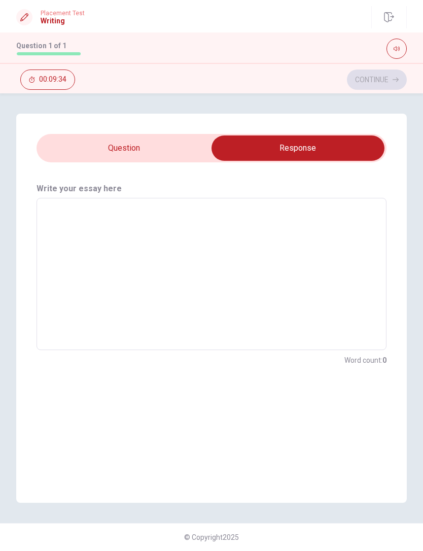
scroll to position [0, 0]
click at [183, 151] on input "checkbox" at bounding box center [298, 147] width 525 height 25
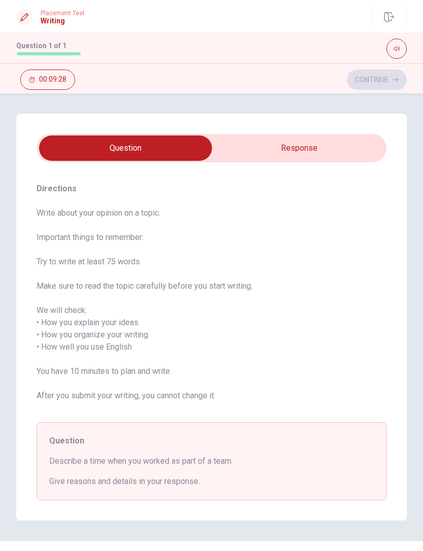
click at [304, 136] on input "checkbox" at bounding box center [125, 147] width 525 height 25
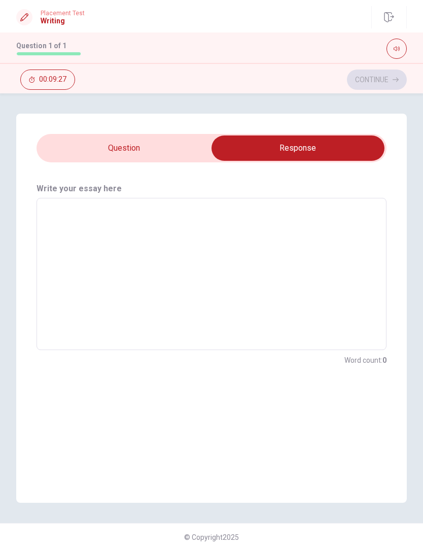
click at [193, 236] on textarea at bounding box center [212, 273] width 336 height 135
click at [170, 152] on input "checkbox" at bounding box center [298, 147] width 525 height 25
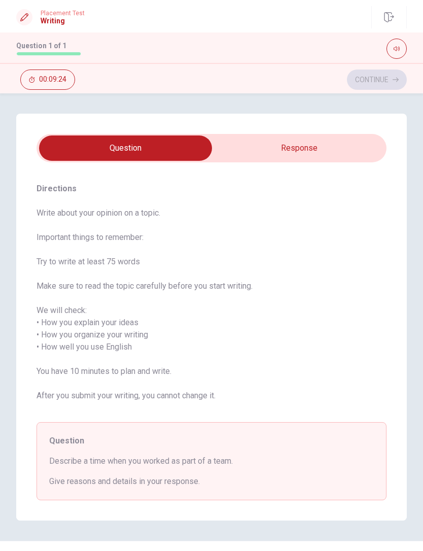
click at [339, 145] on input "checkbox" at bounding box center [125, 147] width 525 height 25
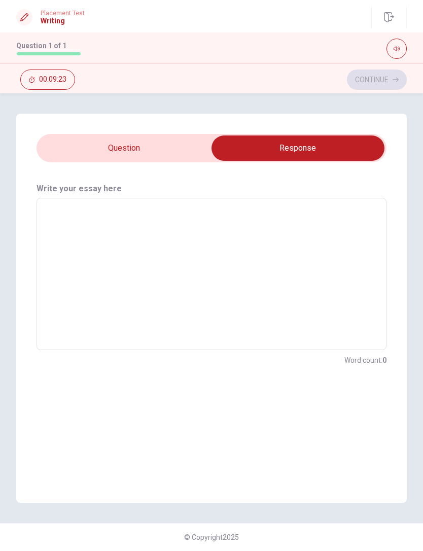
click at [180, 152] on input "checkbox" at bounding box center [298, 147] width 525 height 25
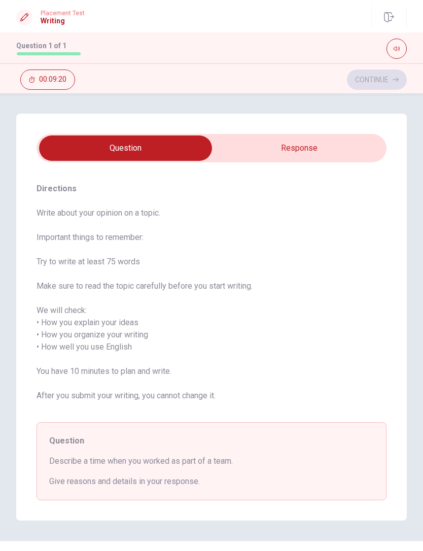
click at [319, 150] on input "checkbox" at bounding box center [125, 147] width 525 height 25
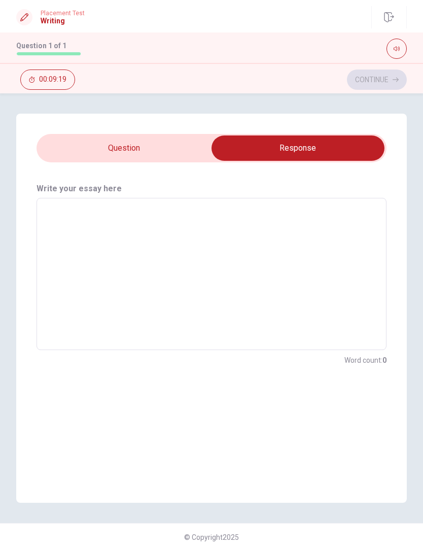
click at [190, 216] on textarea at bounding box center [212, 273] width 336 height 135
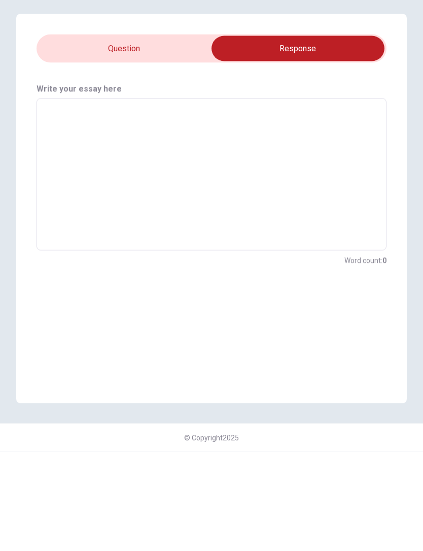
click at [68, 135] on input "checkbox" at bounding box center [298, 147] width 525 height 25
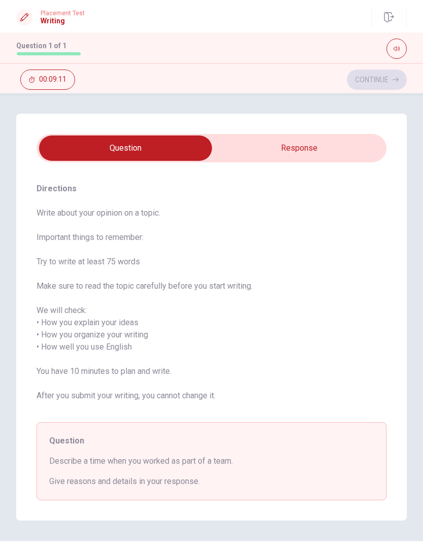
click at [348, 141] on input "checkbox" at bounding box center [125, 147] width 525 height 25
checkbox input "true"
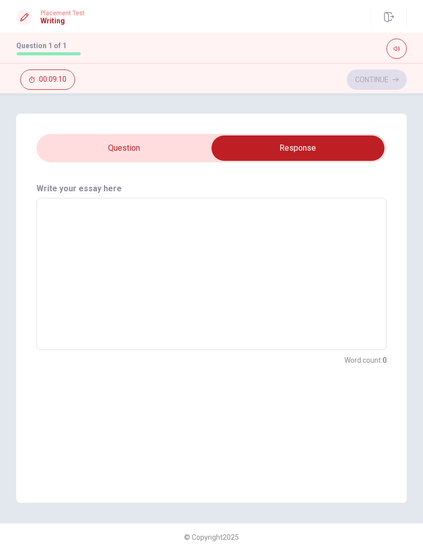
click at [315, 270] on textarea at bounding box center [212, 273] width 336 height 135
type textarea "W"
type textarea "x"
type textarea "Wh"
type textarea "x"
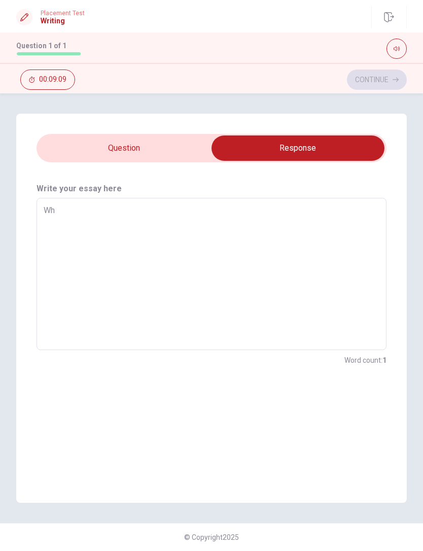
type textarea "Whe"
type textarea "x"
type textarea "When"
type textarea "x"
type textarea "When"
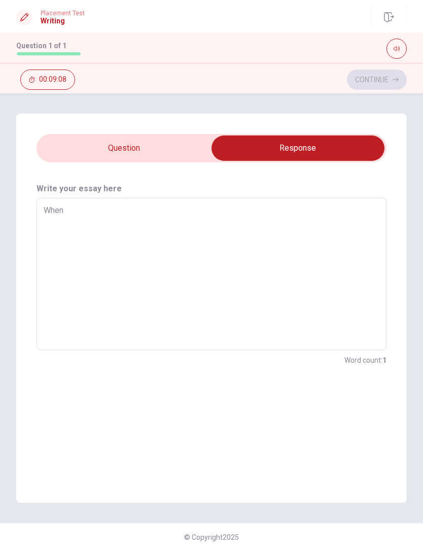
type textarea "x"
type textarea "When i"
type textarea "x"
type textarea "When i"
type textarea "x"
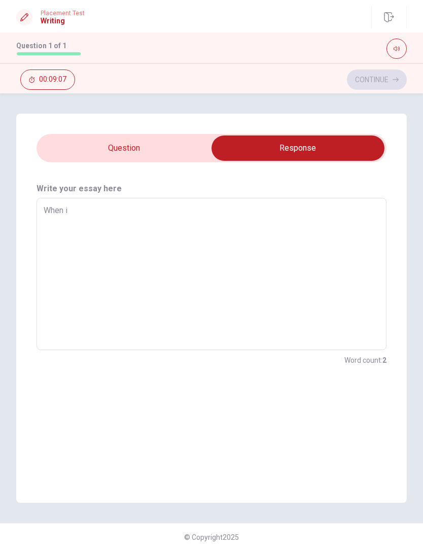
type textarea "When i w"
type textarea "x"
type textarea "When i wo"
type textarea "x"
type textarea "When i wor"
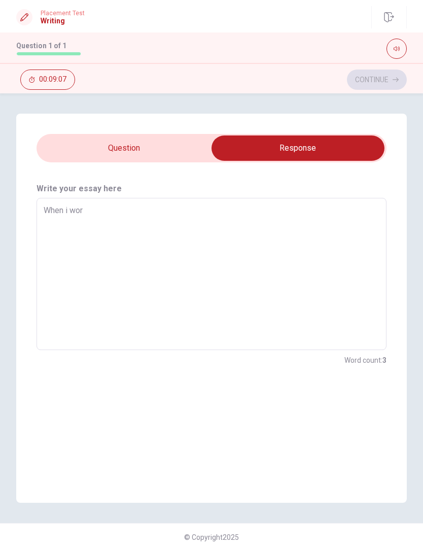
type textarea "x"
type textarea "When i work"
type textarea "x"
type textarea "When i work"
type textarea "x"
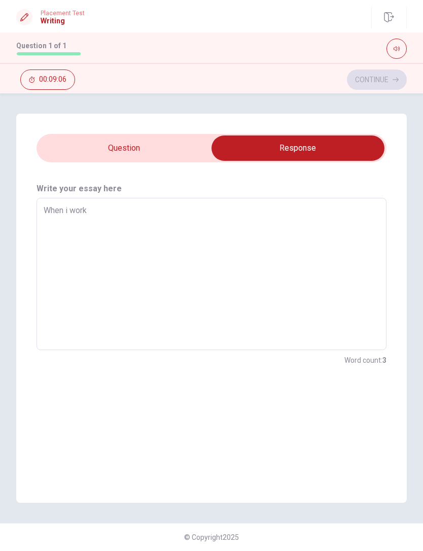
type textarea "When i work a"
type textarea "x"
type textarea "When i work as"
type textarea "x"
type textarea "When i work as"
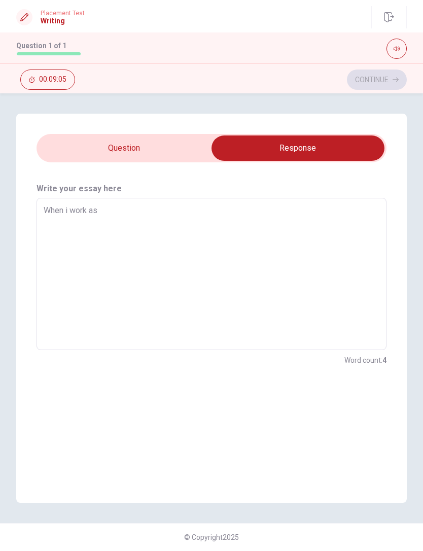
type textarea "x"
type textarea "When i work as p"
type textarea "x"
type textarea "When i work as pa"
type textarea "x"
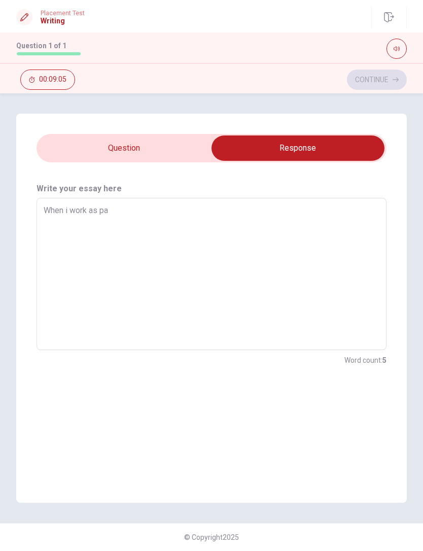
type textarea "When i work as par"
type textarea "x"
type textarea "When i work as part"
type textarea "x"
type textarea "When i work as part"
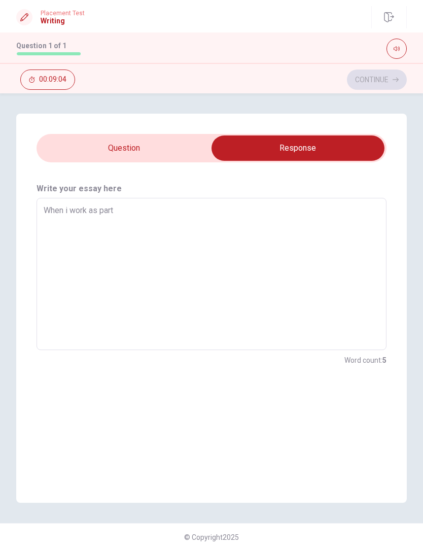
type textarea "x"
type textarea "When i work as part w"
type textarea "x"
type textarea "When i work as part wi"
type textarea "x"
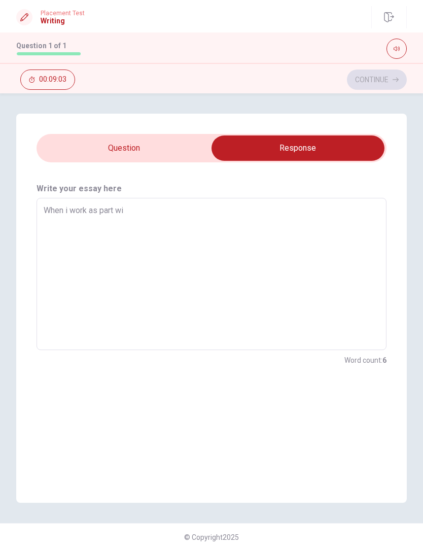
type textarea "When i work as part wit"
type textarea "x"
type textarea "When i work as part with"
type textarea "x"
type textarea "When i work as part with"
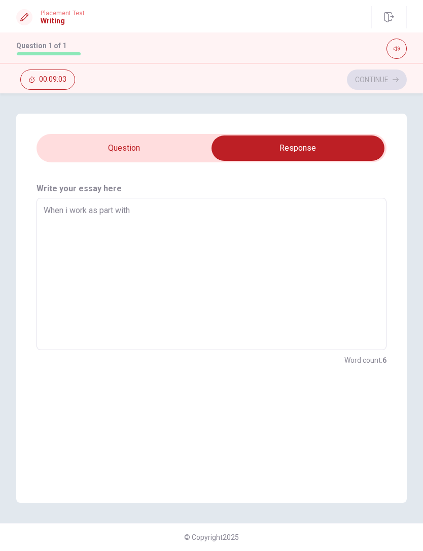
type textarea "x"
type textarea "When i work as part with a"
type textarea "x"
type textarea "When i work as part with ac"
type textarea "x"
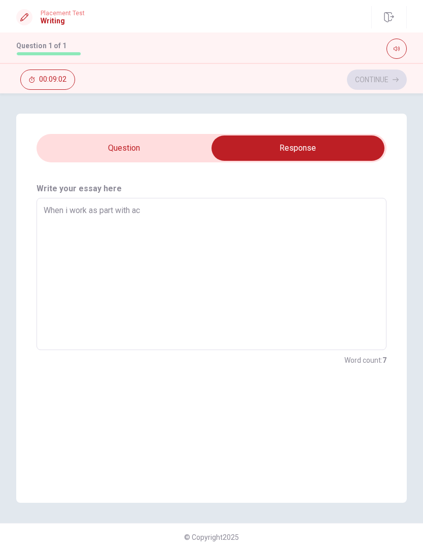
type textarea "When i work as part with act"
type textarea "x"
type textarea "When i work as part with acte"
type textarea "x"
type textarea "When i work as part with actea"
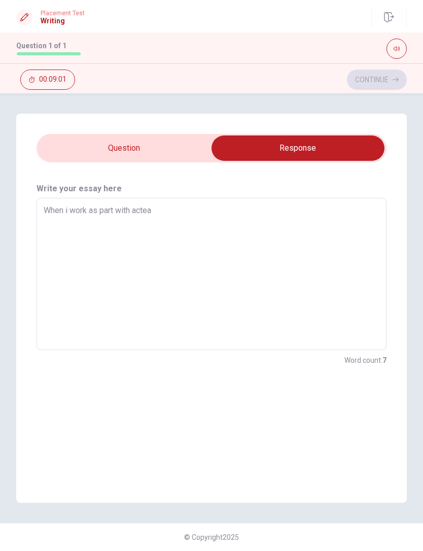
type textarea "x"
type textarea "When i work as part with actea,"
type textarea "x"
type textarea "When i work as part with actea"
type textarea "x"
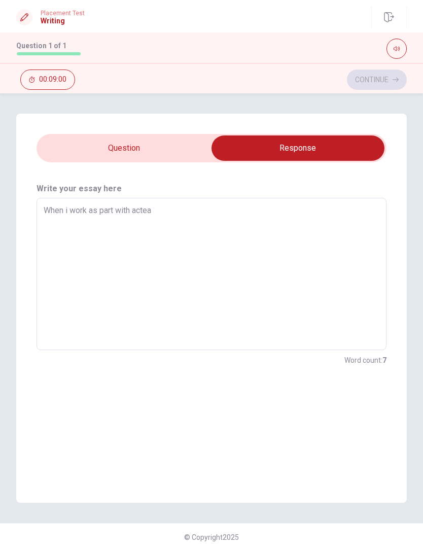
type textarea "When i work as part with acte"
type textarea "x"
type textarea "When i work as part with act"
type textarea "x"
type textarea "When i work as part with ac"
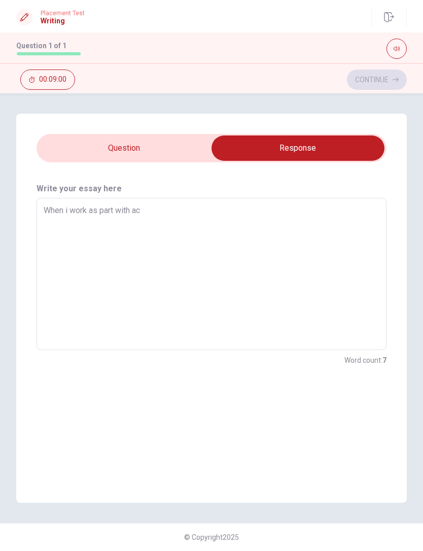
type textarea "x"
type textarea "When i work as part with a"
type textarea "x"
type textarea "When i work as part with a"
type textarea "x"
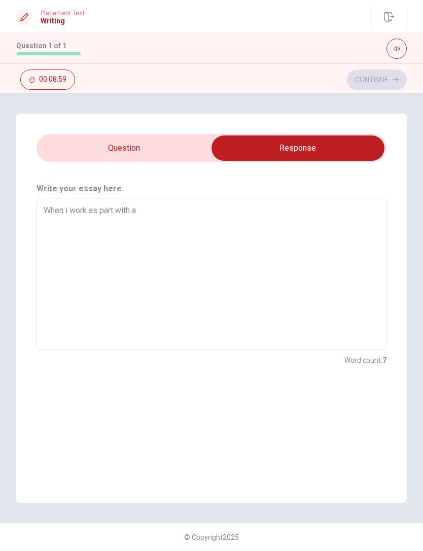
type textarea "When i work as part with a t"
type textarea "x"
type textarea "When i work as part with a te"
type textarea "x"
type textarea "When i work as part with a tea"
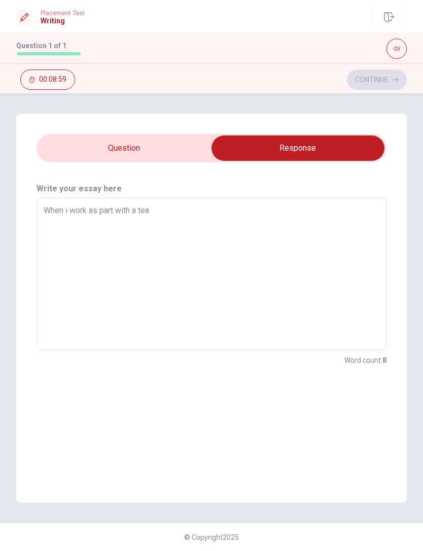
type textarea "x"
type textarea "When i work as part with a team"
type textarea "x"
type textarea "When i work as part with a team"
type textarea "x"
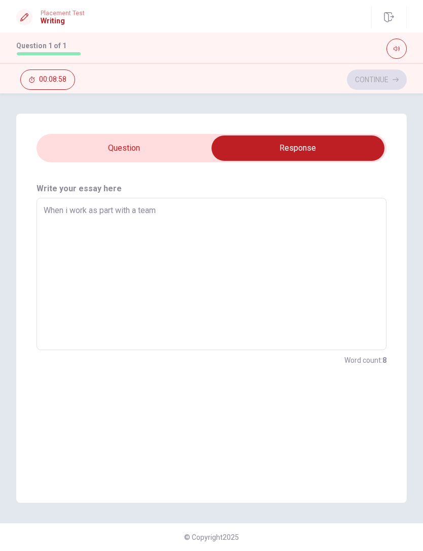
type textarea "When i work as part with a team i"
type textarea "x"
type textarea "When i work as part with a team"
type textarea "x"
type textarea "When i work as part with a team ,"
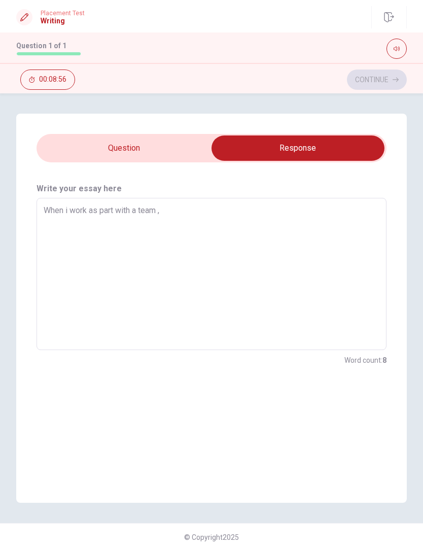
type textarea "x"
type textarea "When i work as part with a team"
type textarea "x"
type textarea "When i work as part with a team"
type textarea "x"
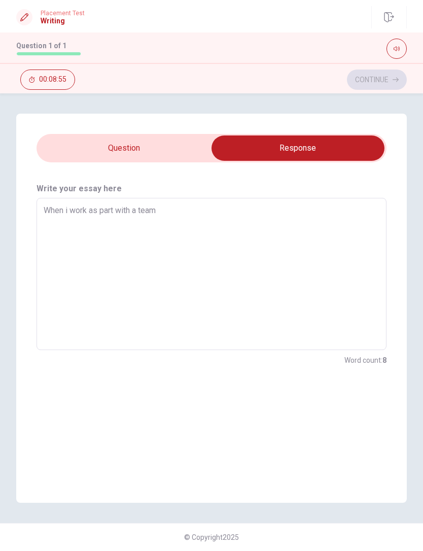
type textarea "When i work as part with a team,"
type textarea "x"
type textarea "When i work as part with a team,"
type textarea "x"
type textarea "When i work as part with a team,"
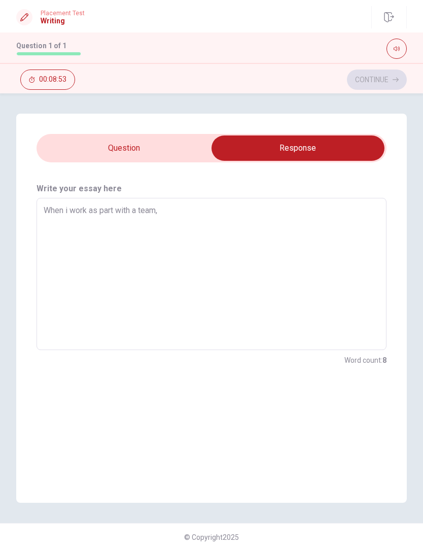
type textarea "x"
type textarea "When i work as part with a team"
type textarea "x"
type textarea "When i work as part with a team,"
type textarea "x"
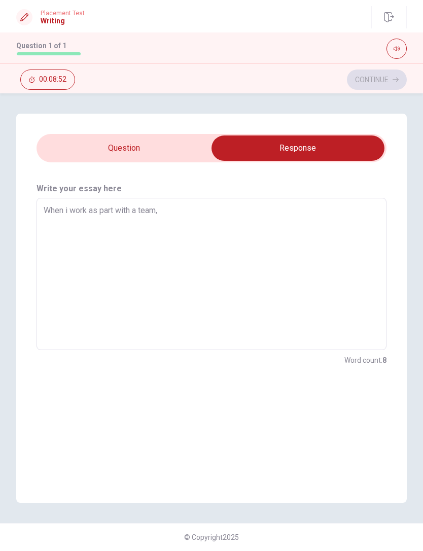
type textarea "When i work as part with a team"
type textarea "x"
type textarea "When i work as part with a team"
type textarea "x"
type textarea "When i work as part with a team ,"
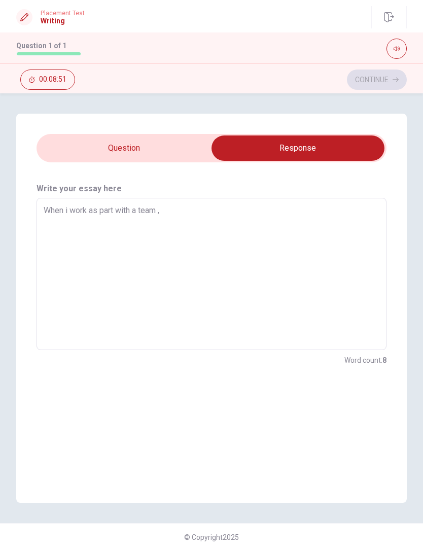
type textarea "x"
type textarea "When i work as part with a team ,"
type textarea "x"
type textarea "When i work as part with a team ,"
type textarea "x"
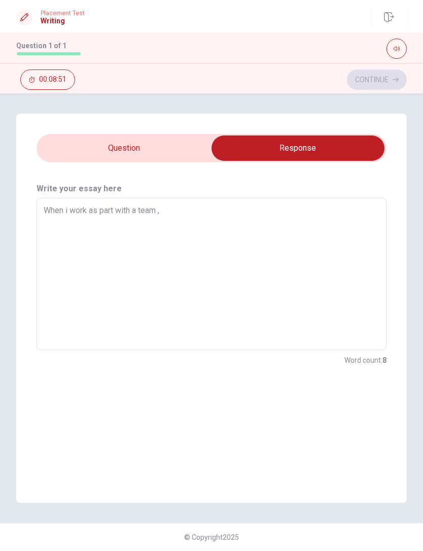
type textarea "When i work as part with a team"
type textarea "x"
type textarea "When i work as part with a team"
type textarea "x"
type textarea "When i work as part with a team,"
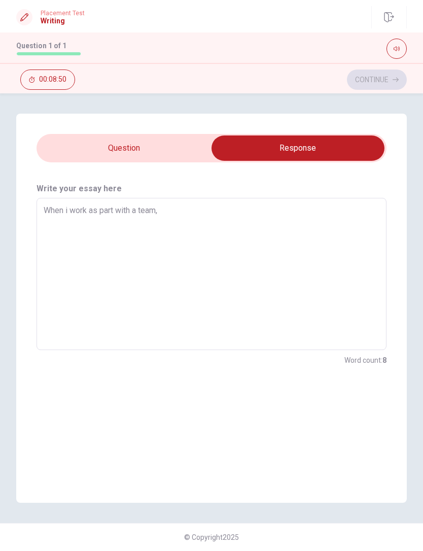
type textarea "x"
type textarea "When i work as part with a team,"
type textarea "x"
type textarea "When i work as part with a team, i"
type textarea "x"
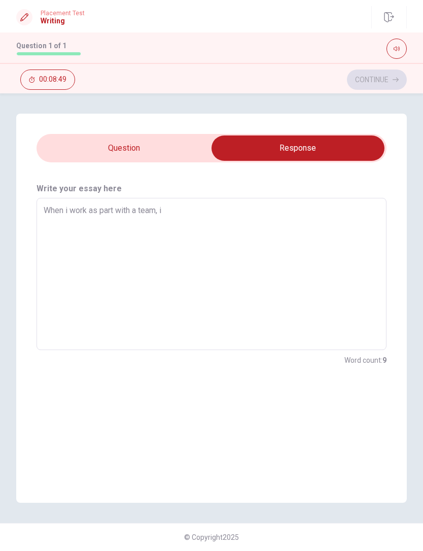
type textarea "When i work as part with a team,"
type textarea "x"
type textarea "When i work as part with a team, O"
type textarea "x"
type textarea "When i work as part with a team, O,"
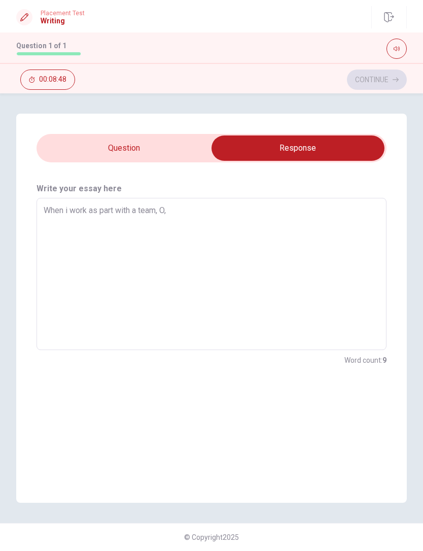
type textarea "x"
type textarea "When i work as part with a team, O"
type textarea "x"
type textarea "When i work as part with a team,"
type textarea "x"
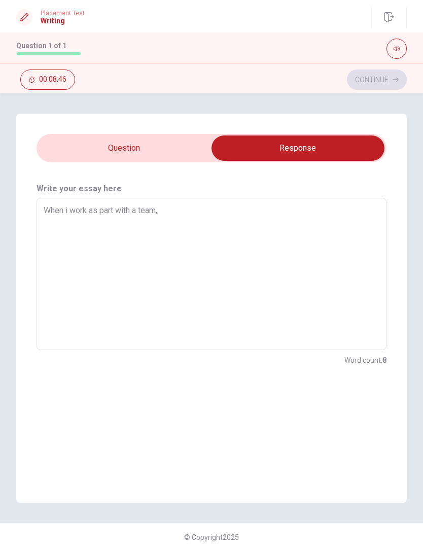
type textarea "When i work as part with a team, i"
type textarea "x"
type textarea "When i work as part with a team,"
type textarea "x"
type textarea "When i work as part with a team, I"
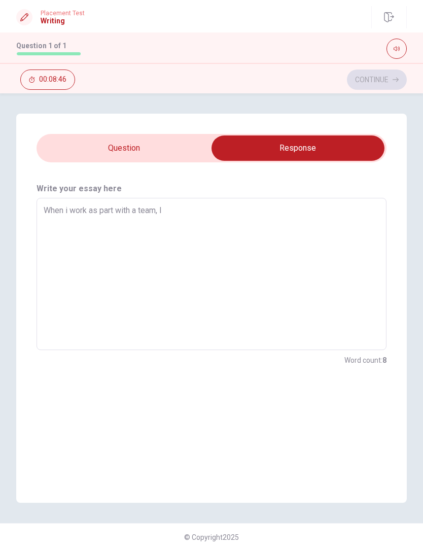
type textarea "x"
type textarea "When i work as part with a team, I'"
type textarea "x"
type textarea "When i work as part with a team, I'l"
type textarea "x"
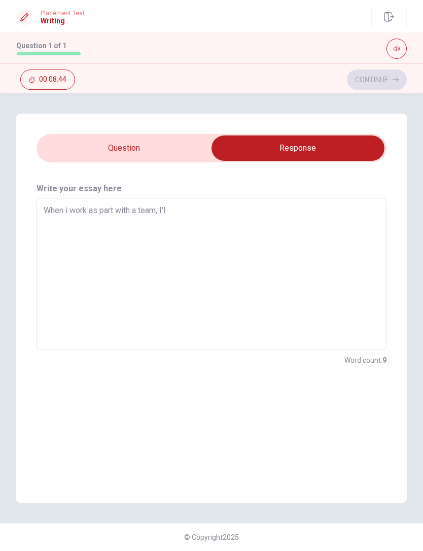
type textarea "When i work as part with a team, I'll"
type textarea "x"
type textarea "When i work as part with a team, I'll"
type textarea "x"
type textarea "When i work as part with a team, I'll s"
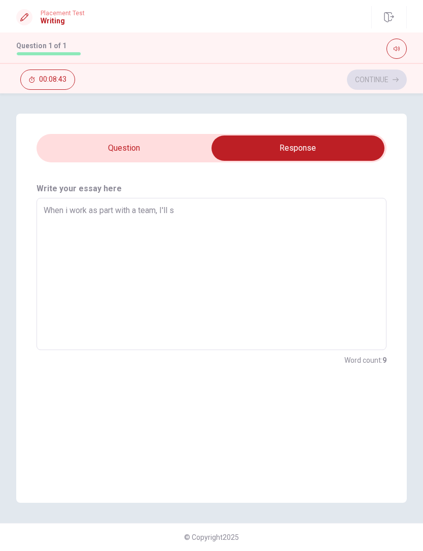
type textarea "x"
type textarea "When i work as part with a team, I'll sh"
type textarea "x"
type textarea "When i work as part with a team, I'll sho"
type textarea "x"
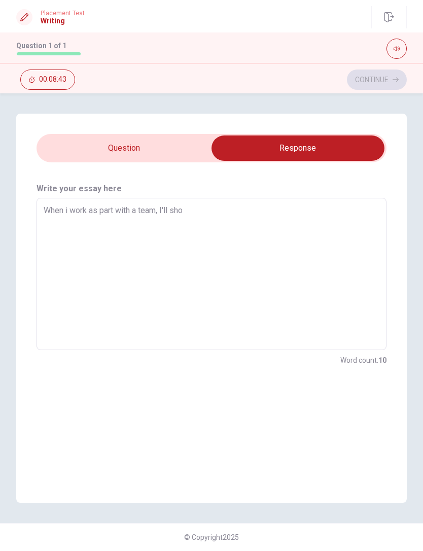
type textarea "When i work as part with a team, I'll show"
type textarea "x"
type textarea "When i work as part with a team, I'll show"
type textarea "x"
type textarea "When i work as part with a team, I'll show"
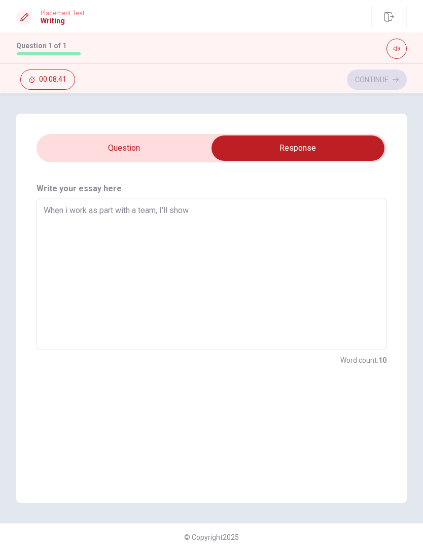
type textarea "x"
type textarea "When i work as part with a team, I'll sho"
type textarea "x"
type textarea "When i work as part with a team, I'll sh"
type textarea "x"
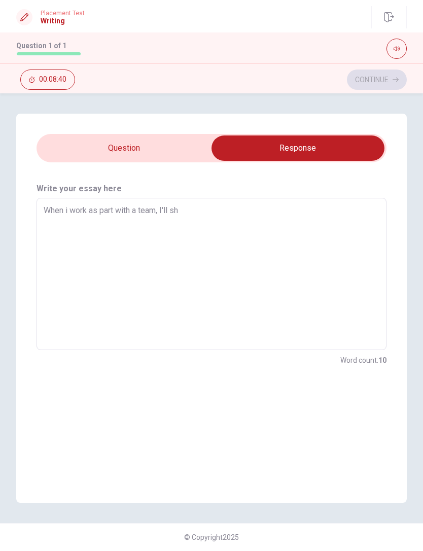
type textarea "When i work as part with a team, I'll s"
type textarea "x"
type textarea "When i work as part with a team, I'll"
type textarea "x"
type textarea "When i work as part with a team, I'll d"
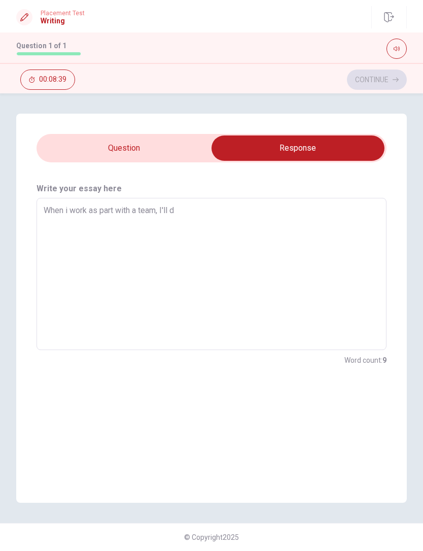
type textarea "x"
type textarea "When i work as part with a team, I'll do"
type textarea "x"
type textarea "When i work as part with a team, I'll d"
type textarea "x"
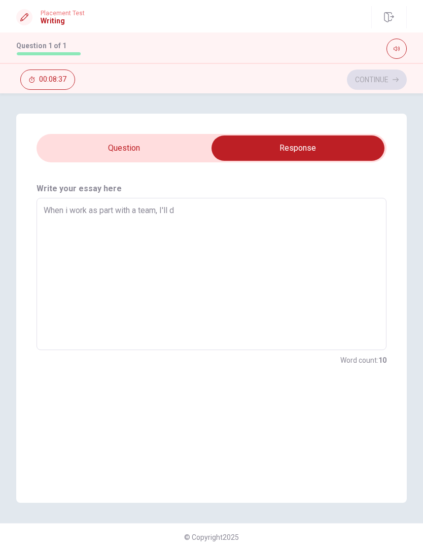
type textarea "When i work as part with a team, I'll"
type textarea "x"
type textarea "When i work as part with a team, I'll d"
type textarea "x"
type textarea "When i work as part with a team, I'll do"
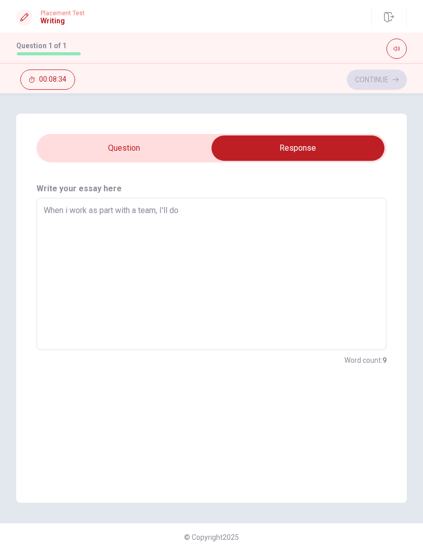
type textarea "x"
type textarea "When i work as part with a team, I'll do"
type textarea "x"
type textarea "When i work as part with a team, I'll do m"
type textarea "x"
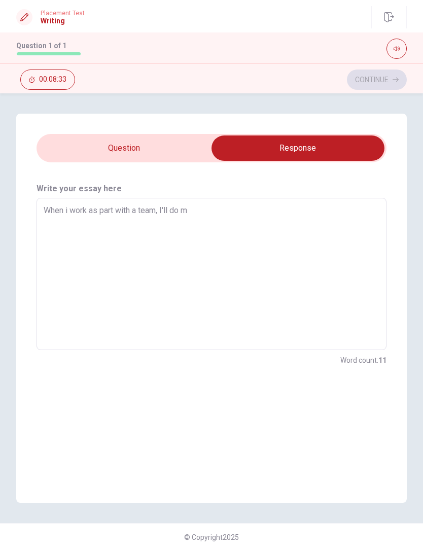
type textarea "When i work as part with a team, I'll do my"
type textarea "x"
type textarea "When i work as part with a team, I'll do my"
type textarea "x"
type textarea "When i work as part with a team, I'll do my b"
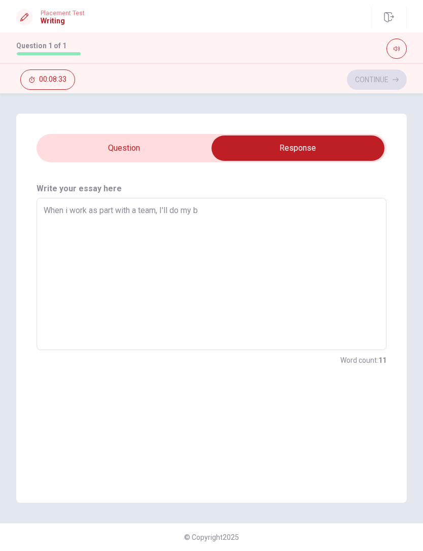
type textarea "x"
type textarea "When i work as part with a team, I'll do my be"
type textarea "x"
type textarea "When i work as part with a team, I'll do my bes"
type textarea "x"
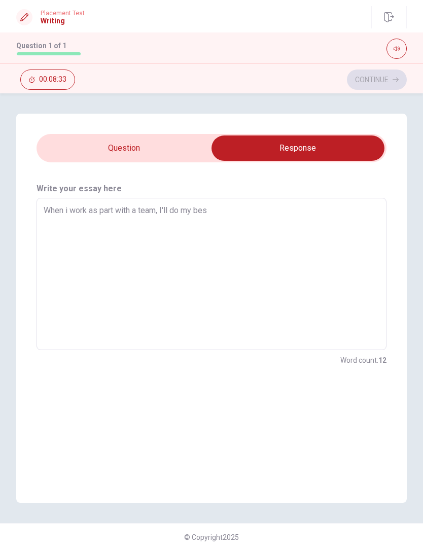
type textarea "When i work as part with a team, I'll do my best"
click at [364, 216] on textarea "When i work as part with a team, I'll do my best because i working with people …" at bounding box center [212, 273] width 336 height 135
click at [371, 211] on textarea "When i work as part with a team, I'll do my best because i working with people …" at bounding box center [212, 273] width 336 height 135
click at [80, 230] on textarea "When i work as part with a team, I'll do my best because i working with people …" at bounding box center [212, 273] width 336 height 135
click at [363, 224] on textarea "When i work as part with a team, I'll do my best because i working with people …" at bounding box center [212, 273] width 336 height 135
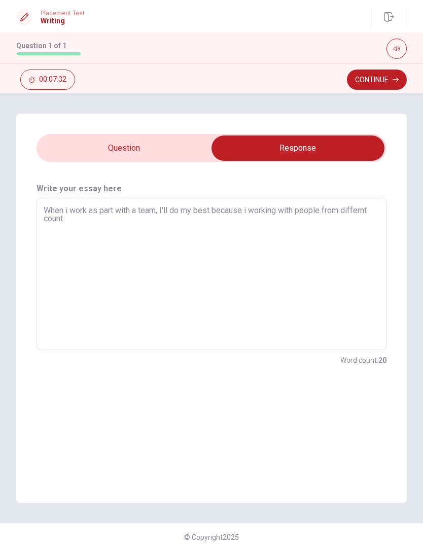
click at [363, 224] on textarea "When i work as part with a team, I'll do my best because i working with people …" at bounding box center [212, 273] width 336 height 135
click at [371, 218] on textarea "When i work as part with a team, I'll do my best because i working with people …" at bounding box center [212, 273] width 336 height 135
click at [364, 214] on textarea "When i work as part with a team, I'll do my best because i working with people …" at bounding box center [212, 273] width 336 height 135
click at [371, 209] on textarea "When i work as part with a team, I'll do my best because i working with people …" at bounding box center [212, 273] width 336 height 135
click at [371, 210] on textarea "When i work as part with a team, I'll do my best because i working with people …" at bounding box center [212, 273] width 336 height 135
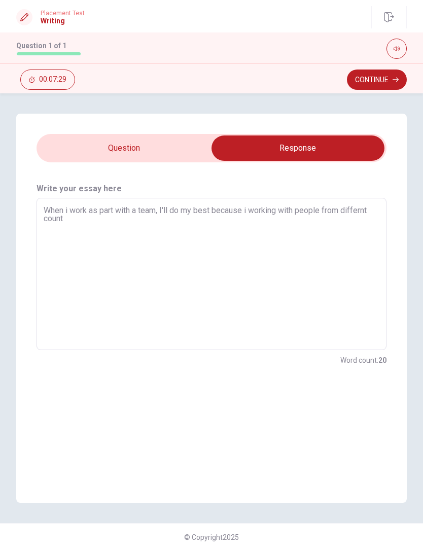
click at [370, 210] on textarea "When i work as part with a team, I'll do my best because i working with people …" at bounding box center [212, 273] width 336 height 135
click at [368, 210] on textarea "When i work as part with a team, I'll do my best because i working with people …" at bounding box center [212, 273] width 336 height 135
click at [73, 221] on textarea "When i work as part with a team, I'll do my best because i working with people …" at bounding box center [212, 273] width 336 height 135
click at [377, 209] on textarea "When i work as part with a team, I'll do my best because i working with people …" at bounding box center [212, 273] width 336 height 135
click at [367, 215] on textarea "When i work as part with a team, I'll do my best because i working with people …" at bounding box center [212, 273] width 336 height 135
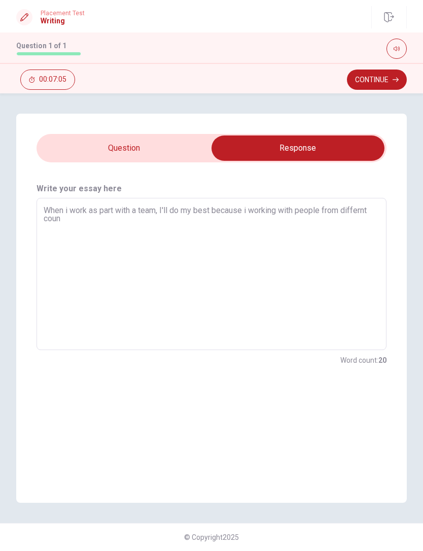
click at [370, 214] on textarea "When i work as part with a team, I'll do my best because i working with people …" at bounding box center [212, 273] width 336 height 135
click at [64, 221] on textarea "When i work as part with a team, I'll do my best because i working with people …" at bounding box center [212, 273] width 336 height 135
click at [87, 159] on input "checkbox" at bounding box center [298, 147] width 525 height 25
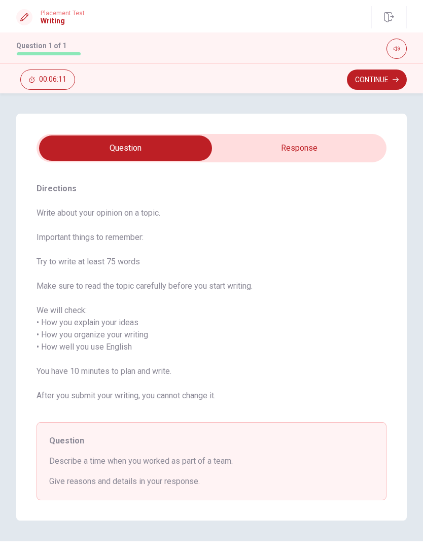
click at [365, 156] on input "checkbox" at bounding box center [125, 147] width 525 height 25
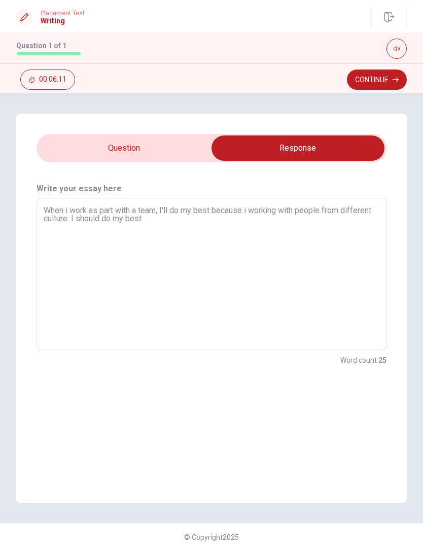
click at [309, 220] on textarea "When i work as part with a team, I'll do my best because i working with people …" at bounding box center [212, 273] width 336 height 135
click at [76, 132] on div "Directions Write about your opinion on a topic. Important things to remember: T…" at bounding box center [211, 308] width 391 height 389
click at [77, 146] on input "checkbox" at bounding box center [298, 147] width 525 height 25
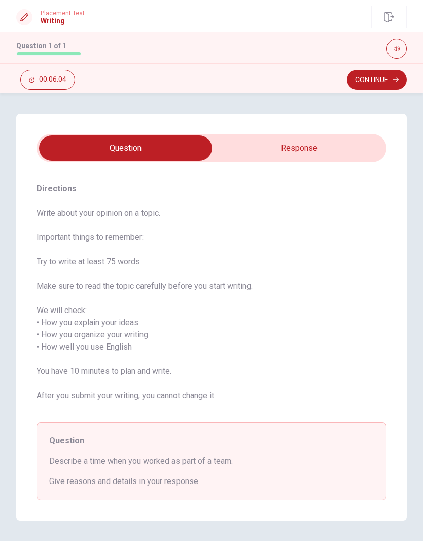
click at [348, 146] on input "checkbox" at bounding box center [125, 147] width 525 height 25
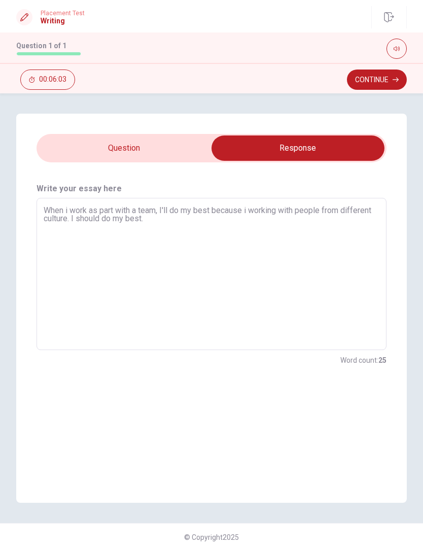
click at [72, 146] on input "checkbox" at bounding box center [298, 147] width 525 height 25
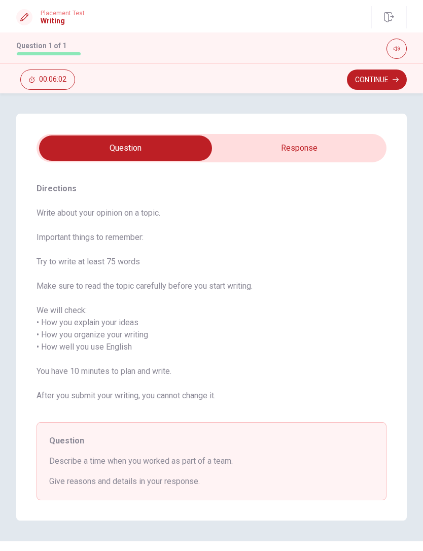
click at [333, 141] on input "checkbox" at bounding box center [125, 147] width 525 height 25
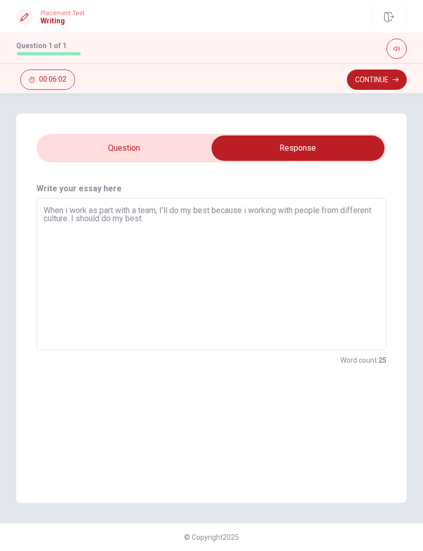
click at [156, 145] on input "checkbox" at bounding box center [298, 147] width 525 height 25
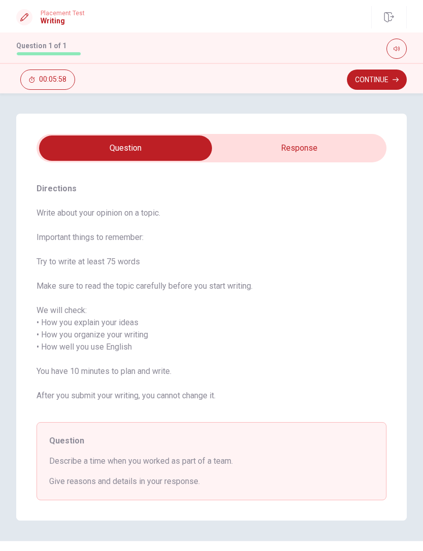
click at [339, 151] on input "checkbox" at bounding box center [125, 147] width 525 height 25
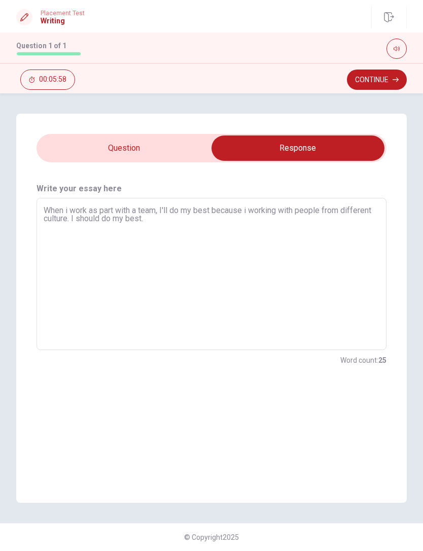
click at [210, 223] on textarea "When i work as part with a team, I'll do my best because i working with people …" at bounding box center [212, 273] width 336 height 135
click at [179, 148] on input "checkbox" at bounding box center [298, 147] width 525 height 25
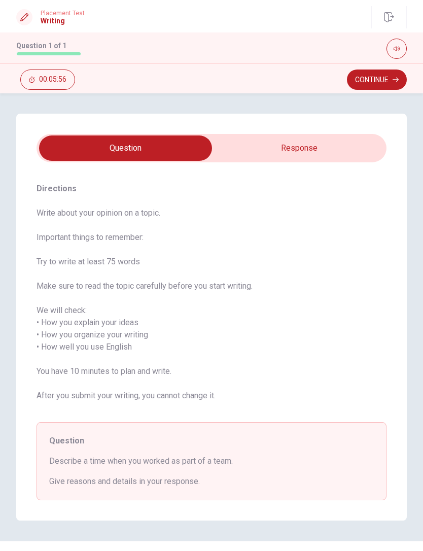
click at [334, 146] on input "checkbox" at bounding box center [125, 147] width 525 height 25
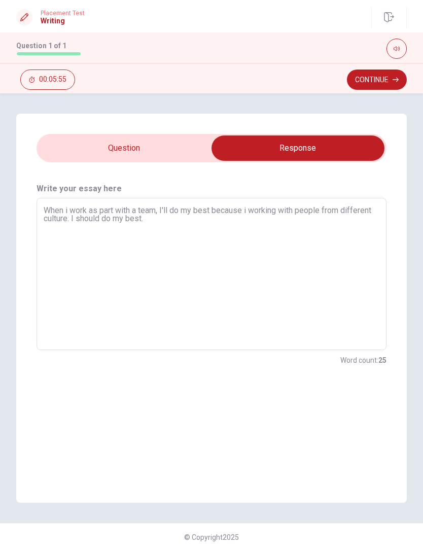
click at [195, 221] on textarea "When i work as part with a team, I'll do my best because i working with people …" at bounding box center [212, 273] width 336 height 135
